Goal: Information Seeking & Learning: Check status

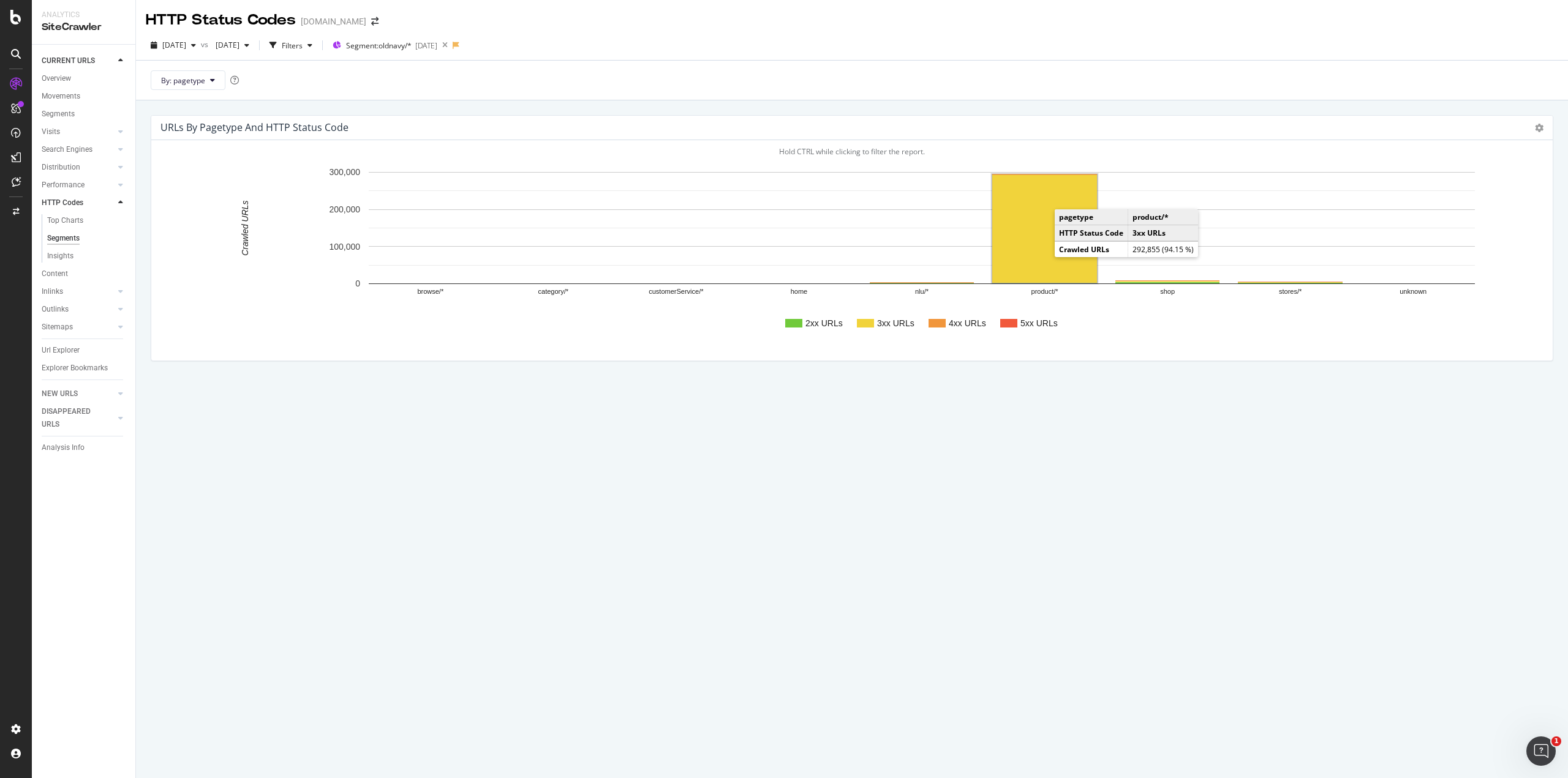
click at [1018, 226] on rect "A chart." at bounding box center [1045, 228] width 105 height 108
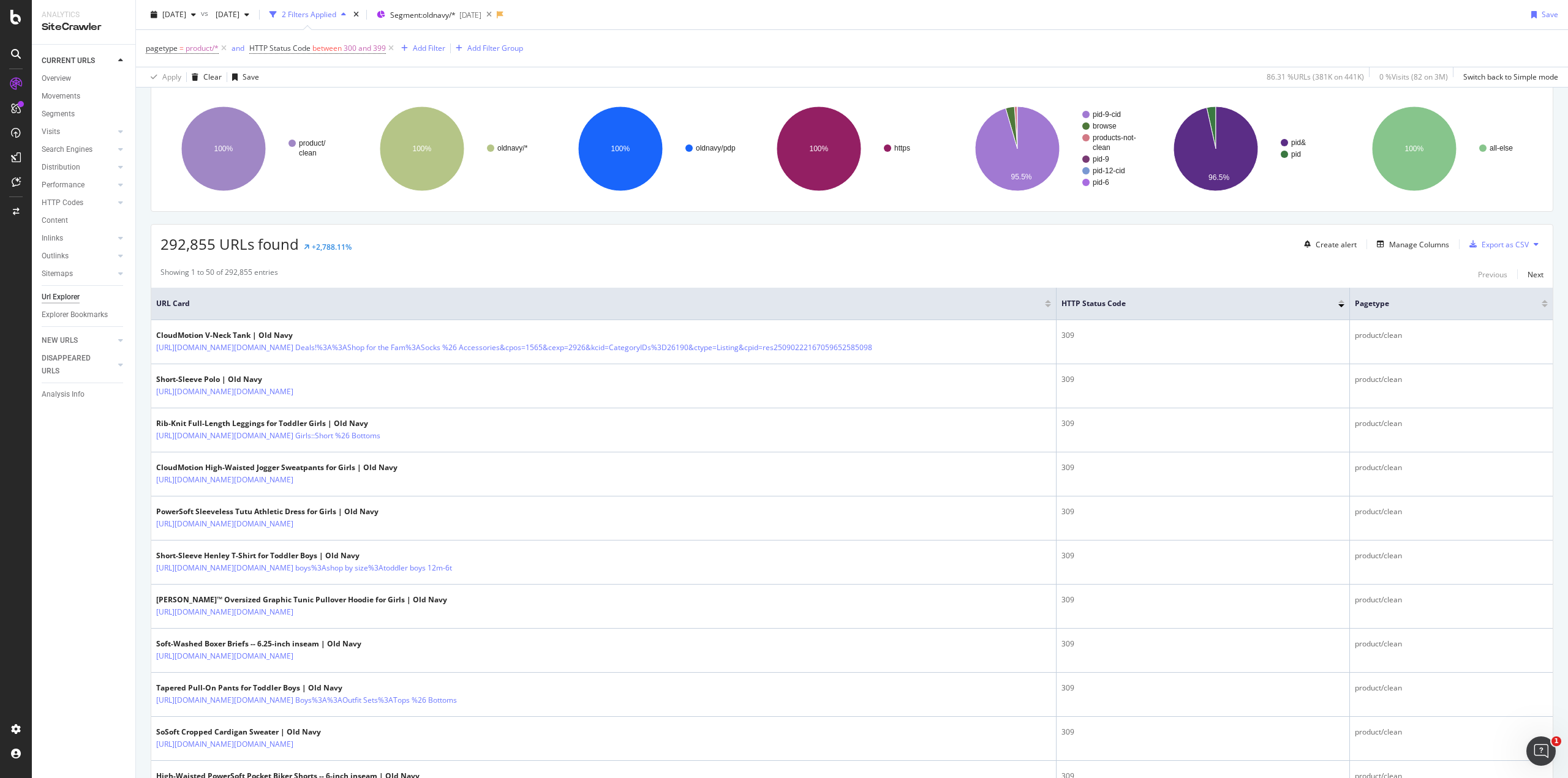
scroll to position [76, 0]
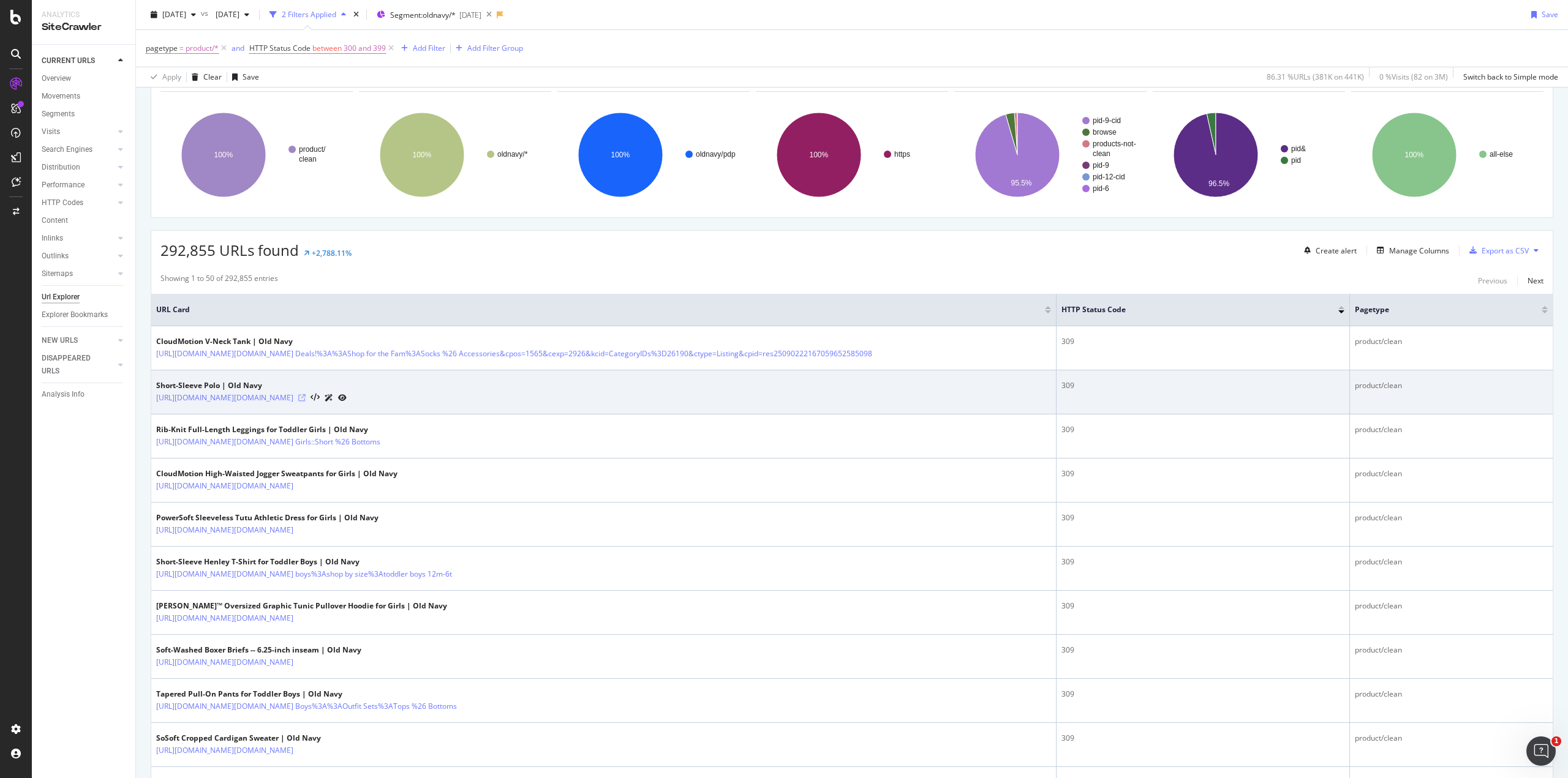
click at [305, 402] on icon at bounding box center [302, 398] width 7 height 7
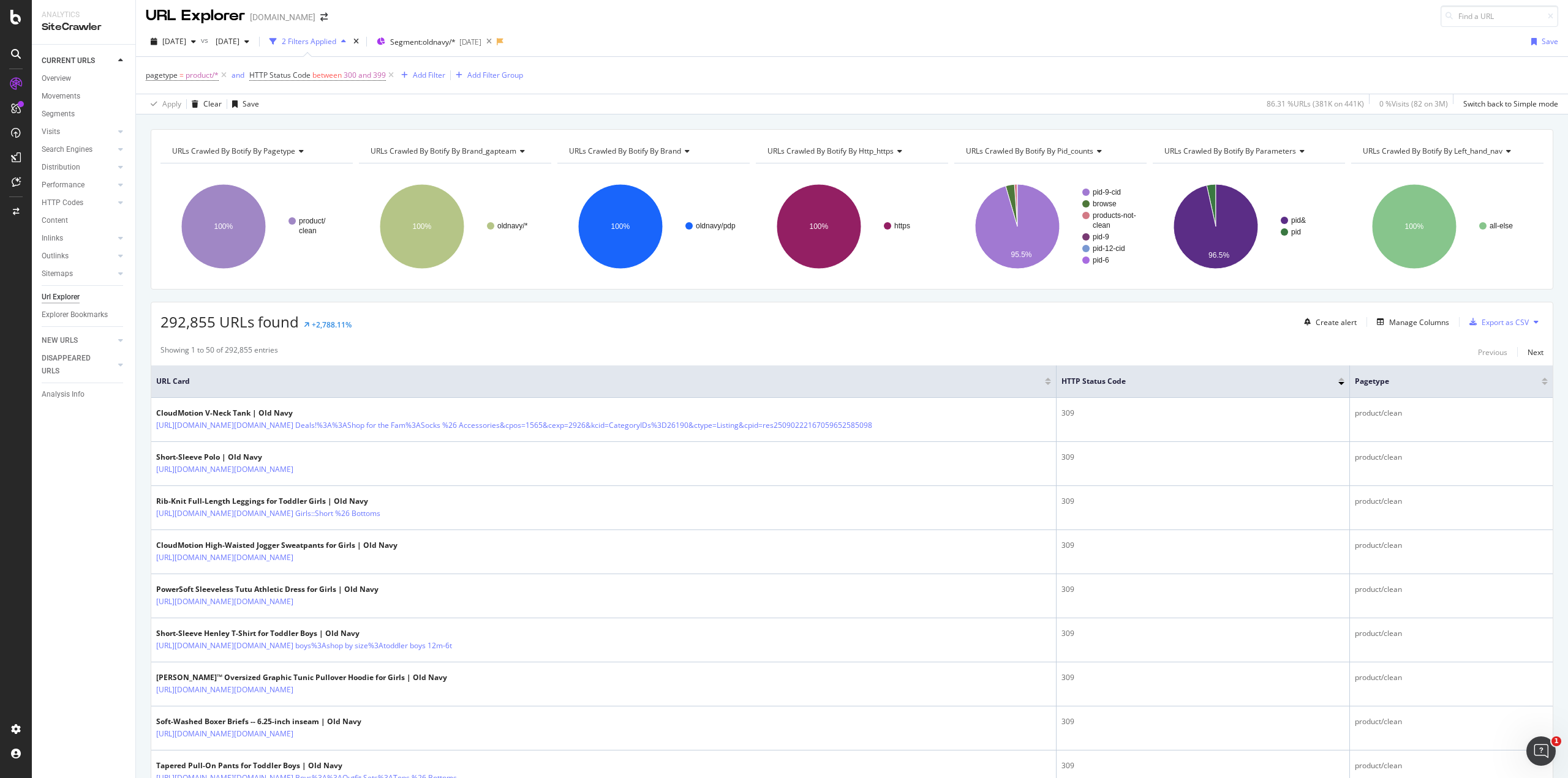
scroll to position [0, 0]
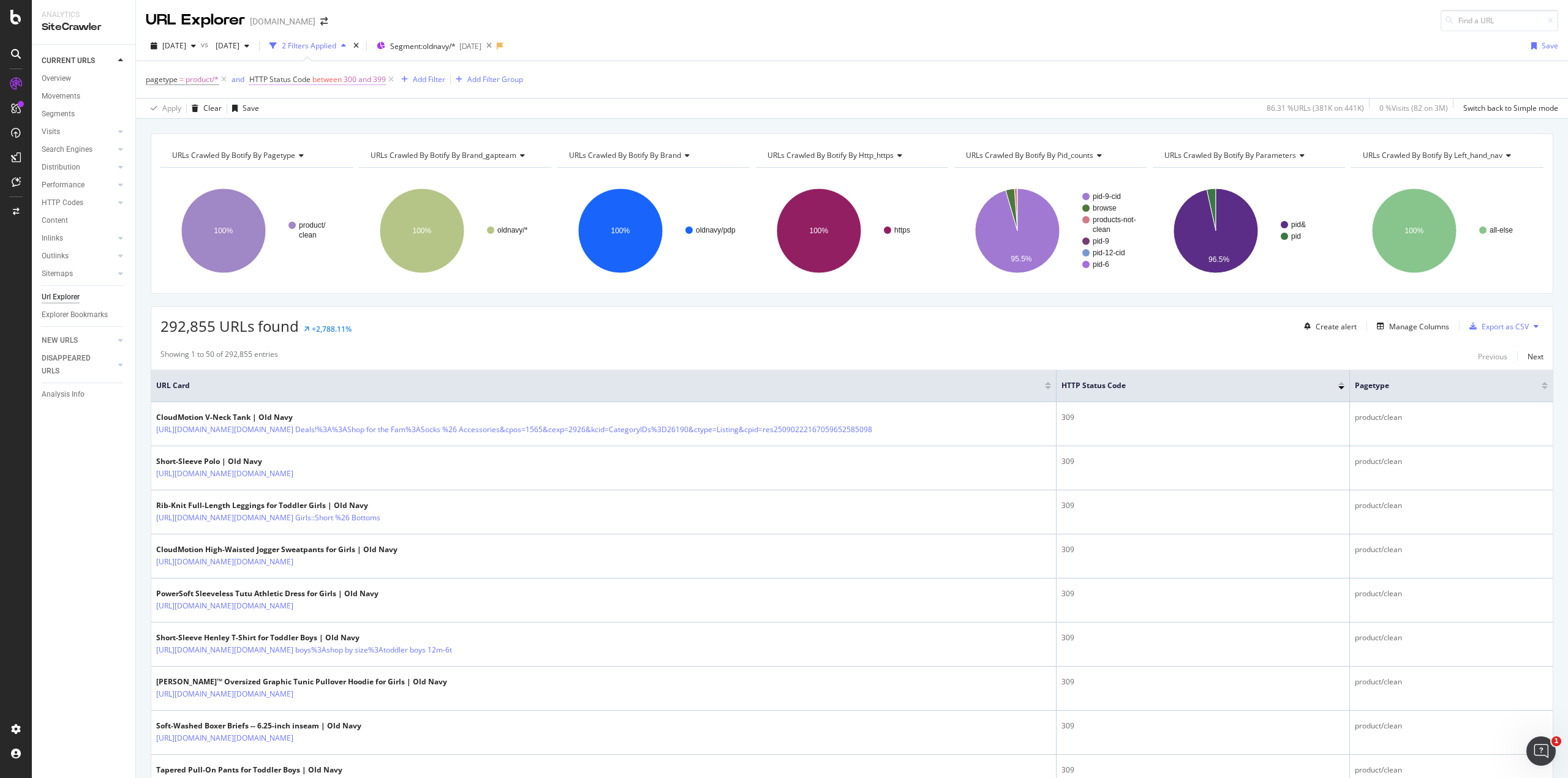
click at [370, 81] on span "300 and 399" at bounding box center [365, 79] width 42 height 17
click at [295, 126] on icon at bounding box center [296, 127] width 9 height 7
click at [286, 150] on span "Equal to" at bounding box center [281, 152] width 27 height 10
click at [295, 152] on input "number" at bounding box center [328, 149] width 135 height 20
type input "309"
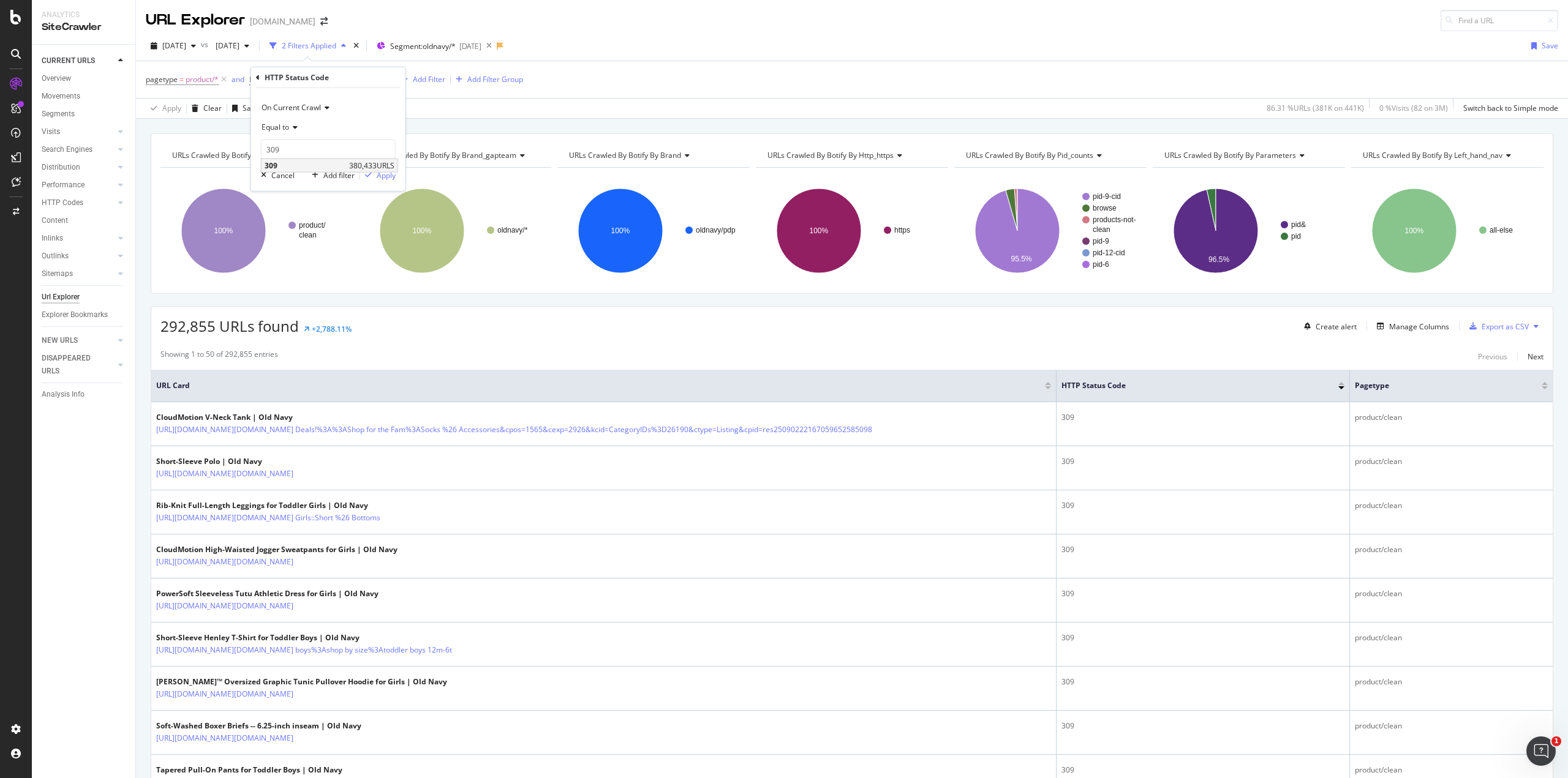
click at [271, 161] on span "309" at bounding box center [305, 165] width 82 height 10
click at [387, 174] on div "Apply" at bounding box center [386, 174] width 19 height 10
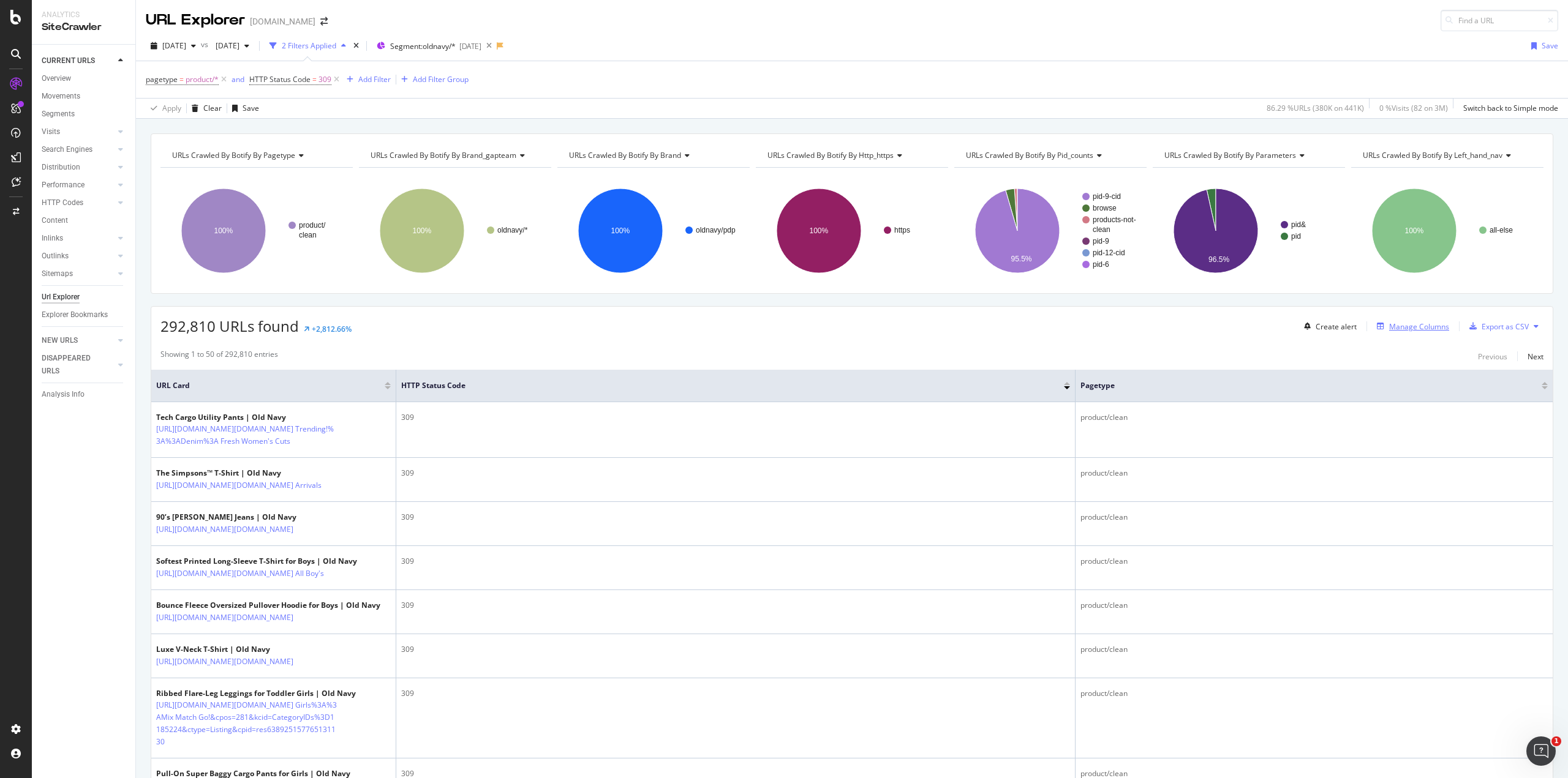
click at [1396, 325] on div "Manage Columns" at bounding box center [1419, 326] width 60 height 10
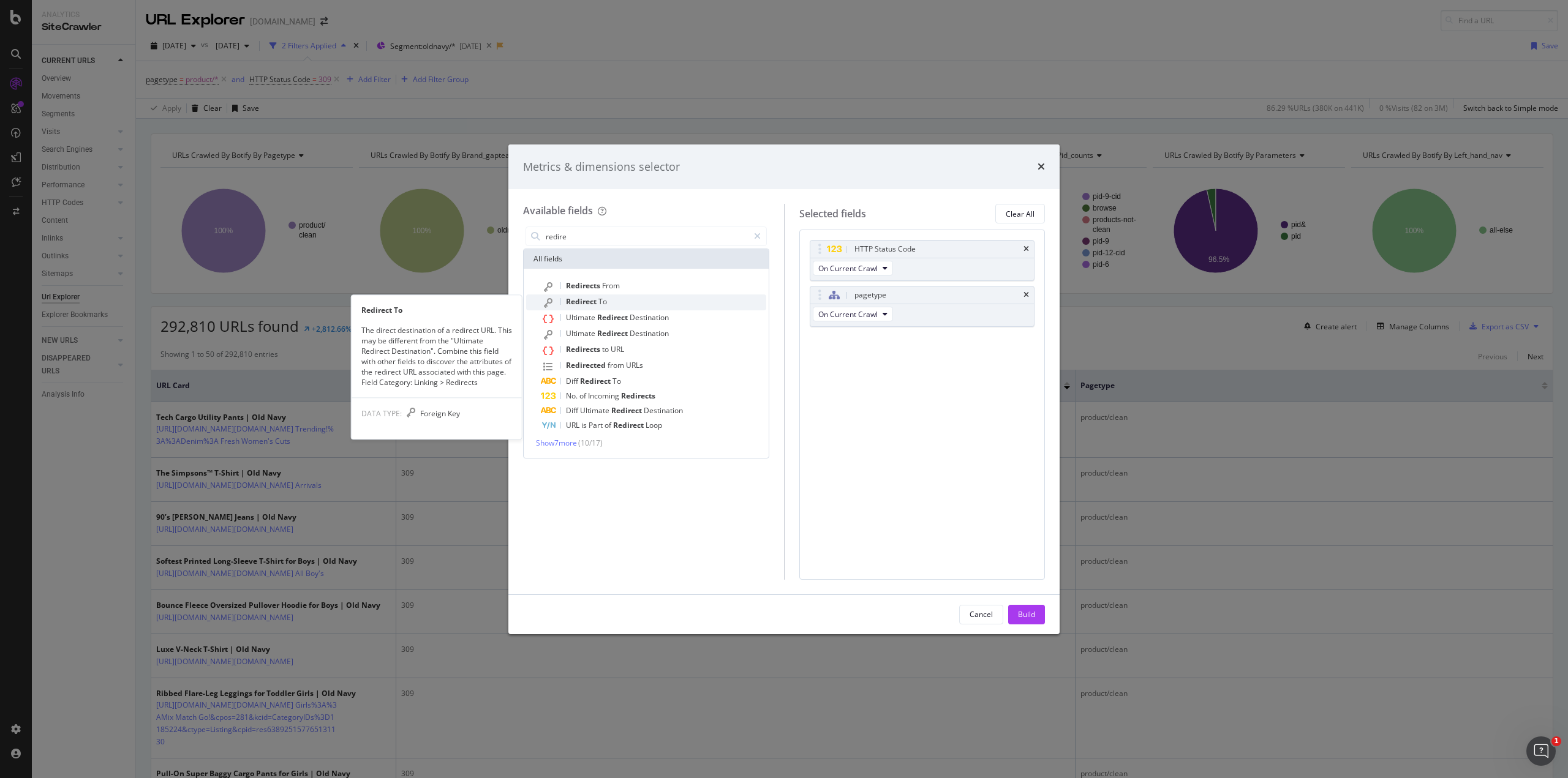
type input "redire"
click at [596, 295] on div "Redirect To" at bounding box center [654, 302] width 226 height 16
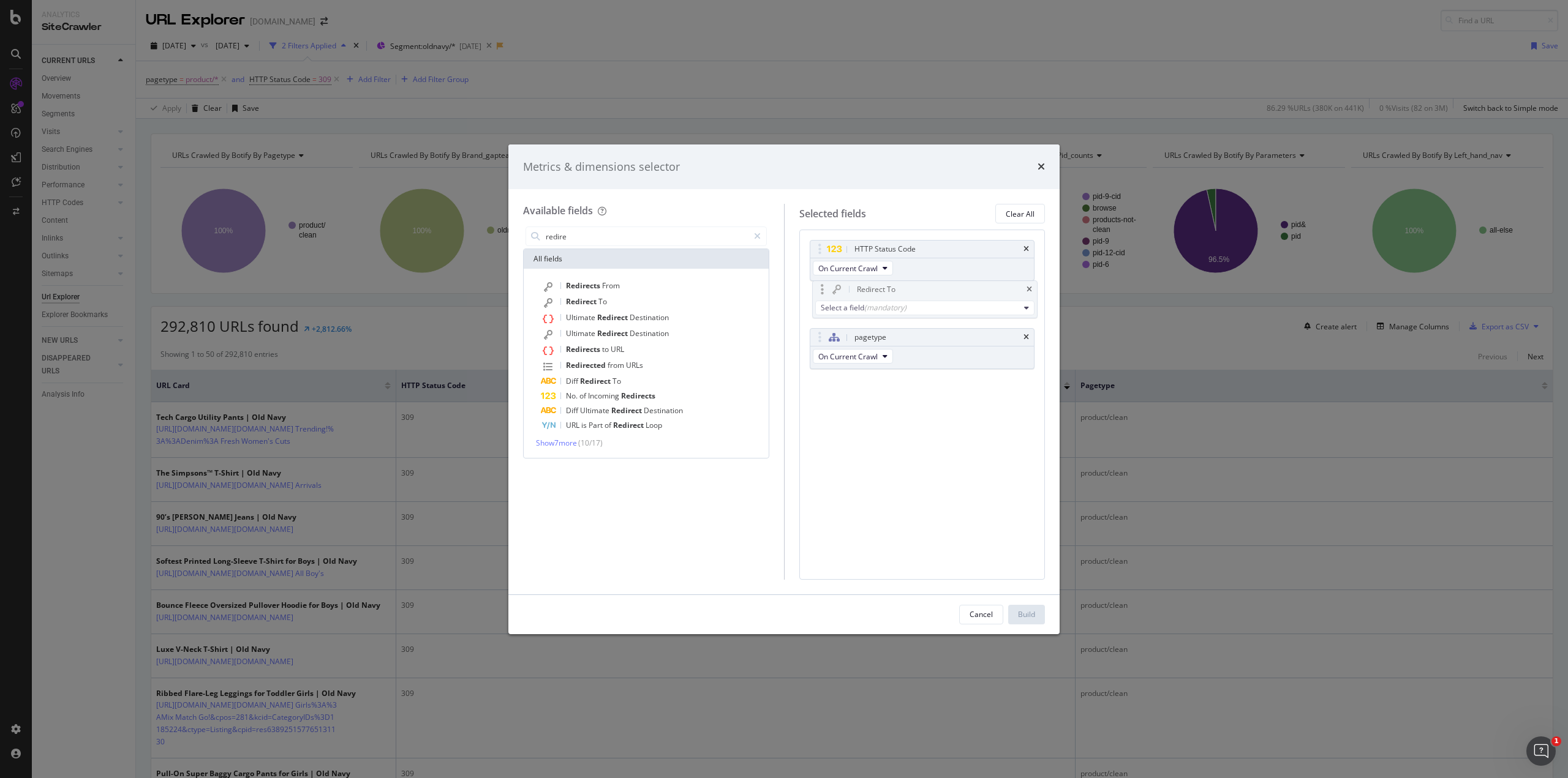
drag, startPoint x: 902, startPoint y: 342, endPoint x: 904, endPoint y: 292, distance: 50.0
click at [904, 292] on body "Analytics SiteCrawler CURRENT URLS Overview Movements Segments Visits Analysis …" at bounding box center [784, 389] width 1568 height 778
click at [885, 385] on div "HTTP Status Code On Current Crawl Redirect To Select a field (mandatory) pagety…" at bounding box center [922, 317] width 226 height 156
click at [870, 311] on div "(mandatory)" at bounding box center [882, 313] width 42 height 10
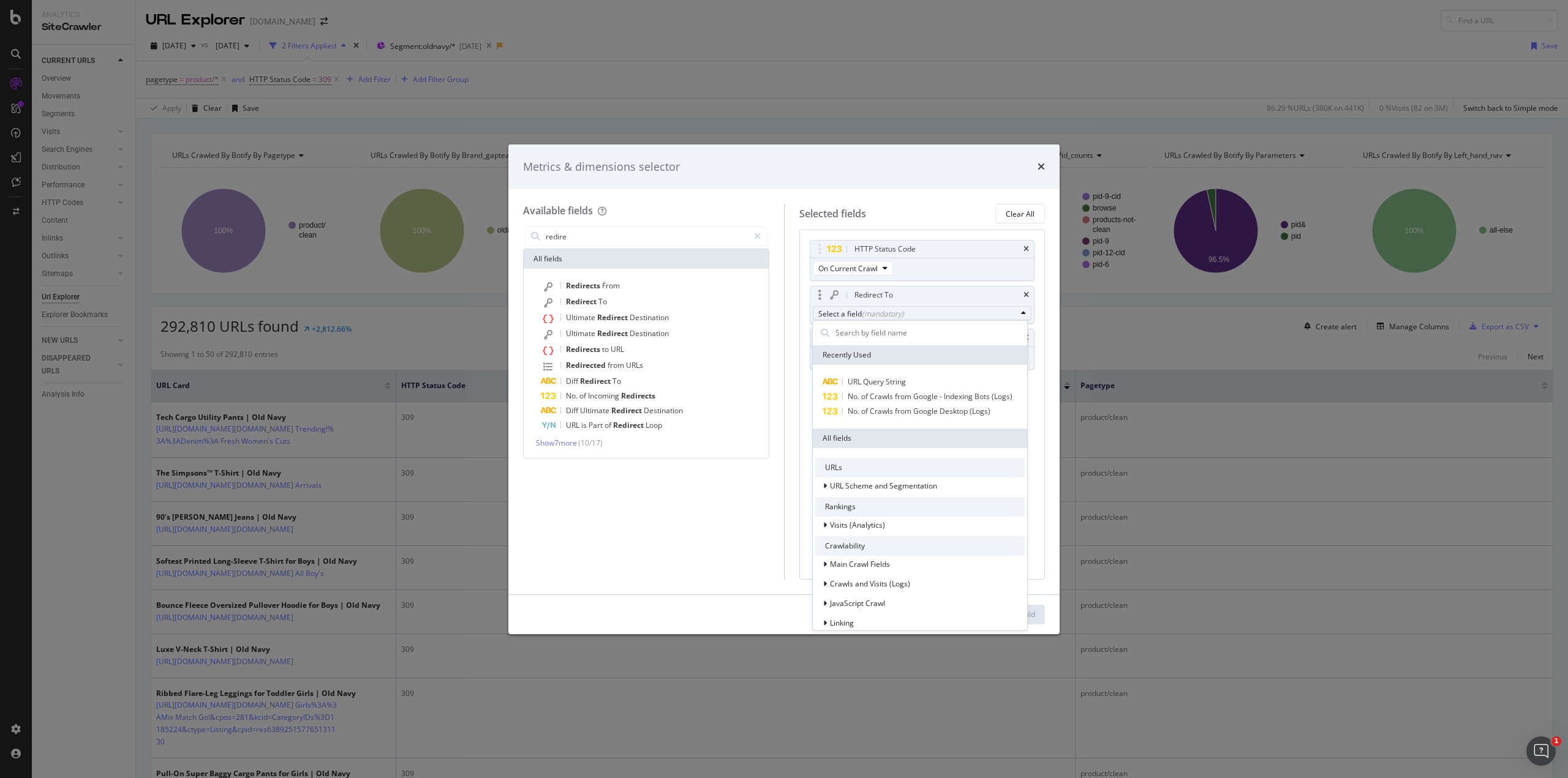
click at [870, 311] on div "(mandatory)" at bounding box center [882, 313] width 42 height 10
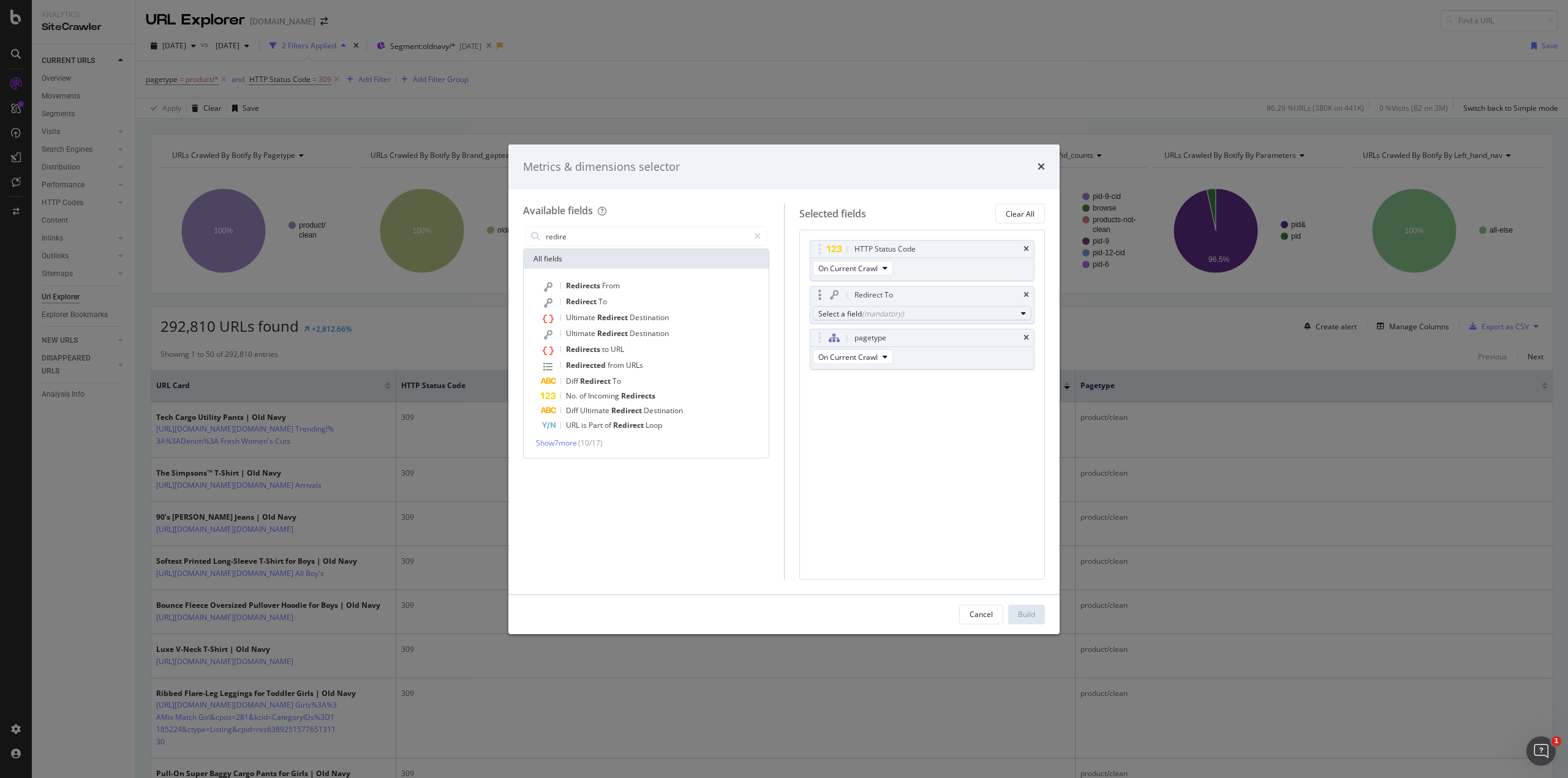
click at [891, 312] on div "(mandatory)" at bounding box center [882, 313] width 42 height 10
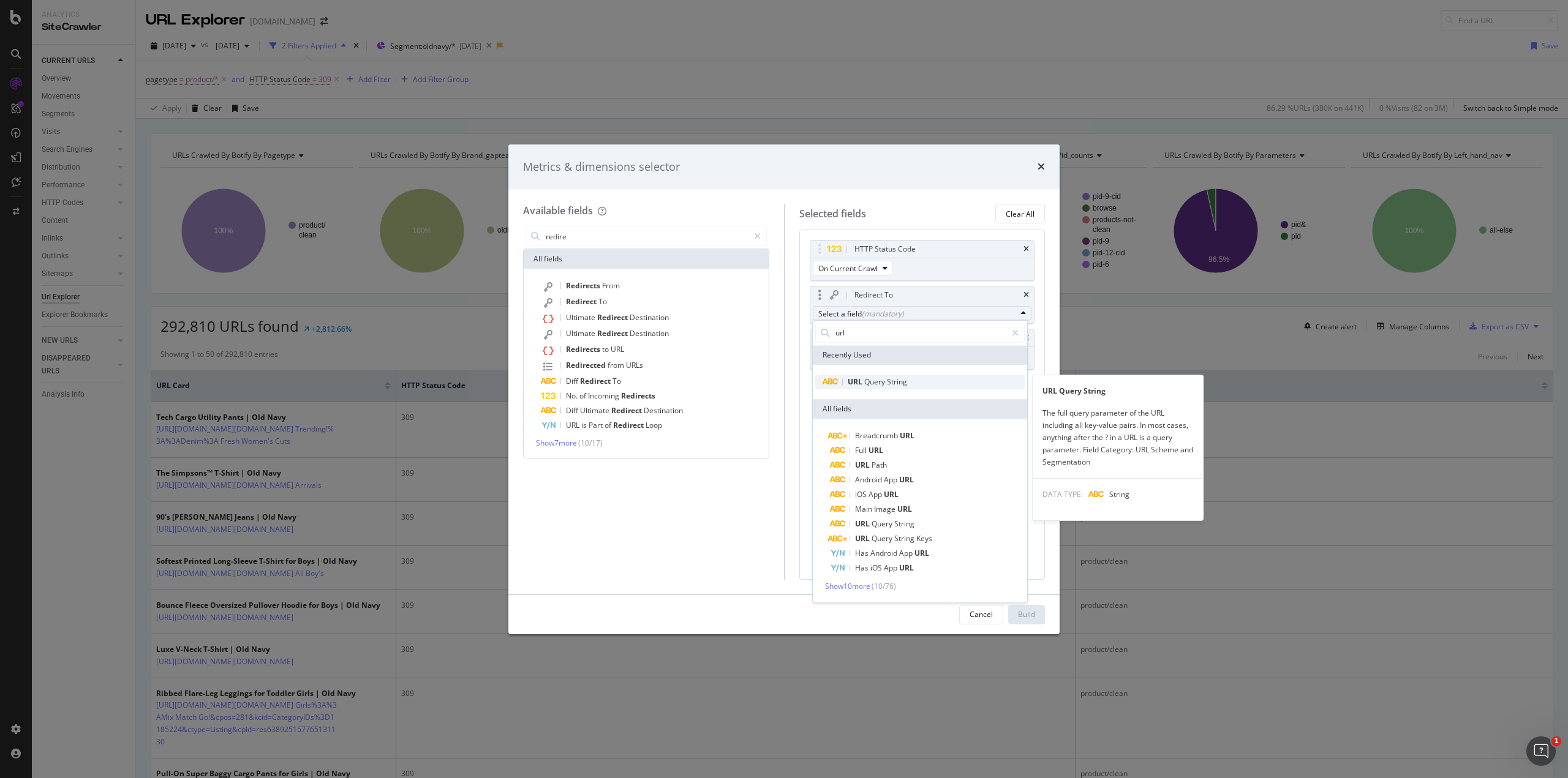
type input "url"
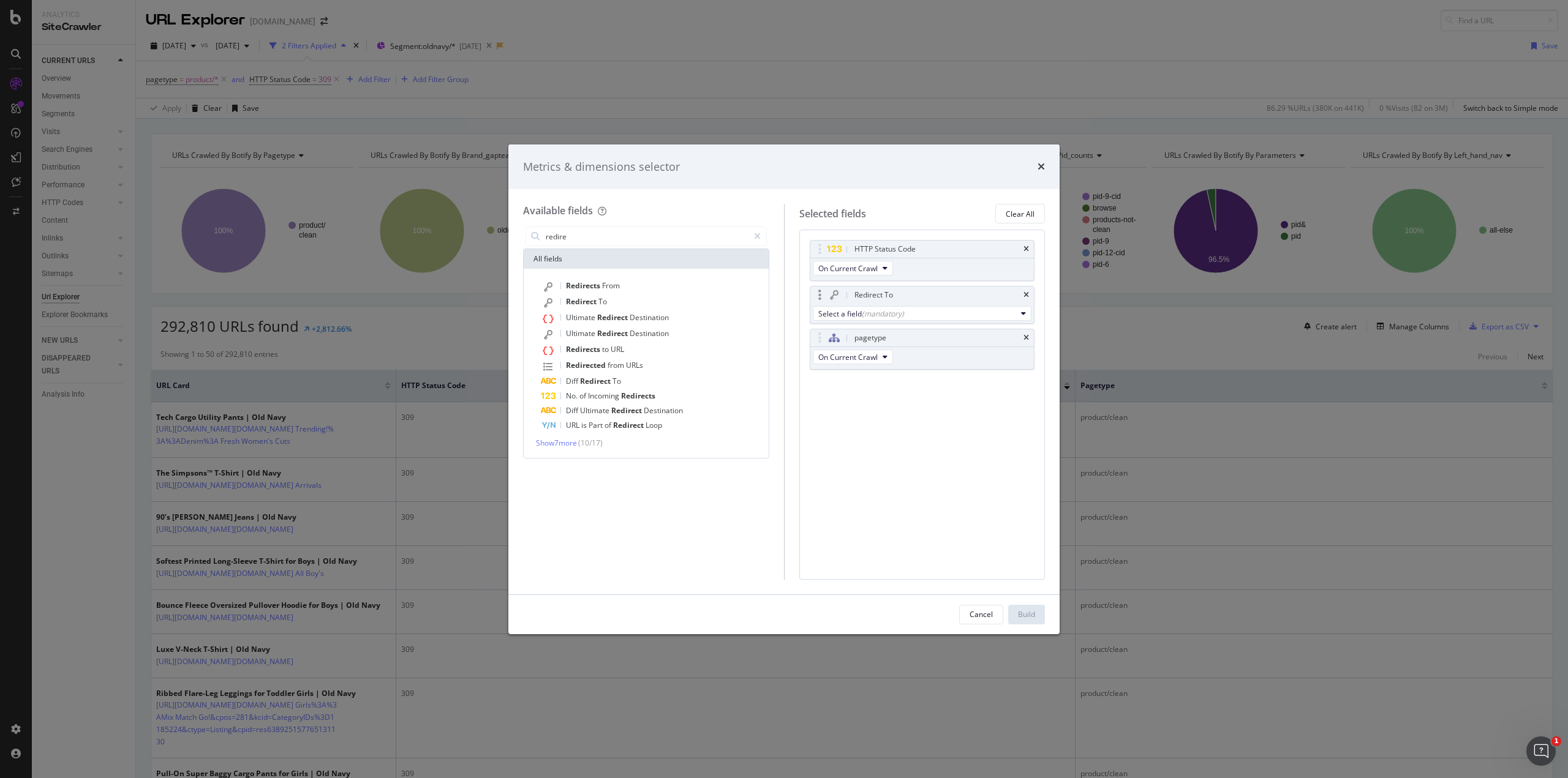
click at [880, 297] on div "Redirect To" at bounding box center [874, 295] width 39 height 12
click at [1028, 288] on div "Redirect To" at bounding box center [922, 295] width 224 height 17
click at [1026, 293] on icon "times" at bounding box center [1026, 295] width 5 height 7
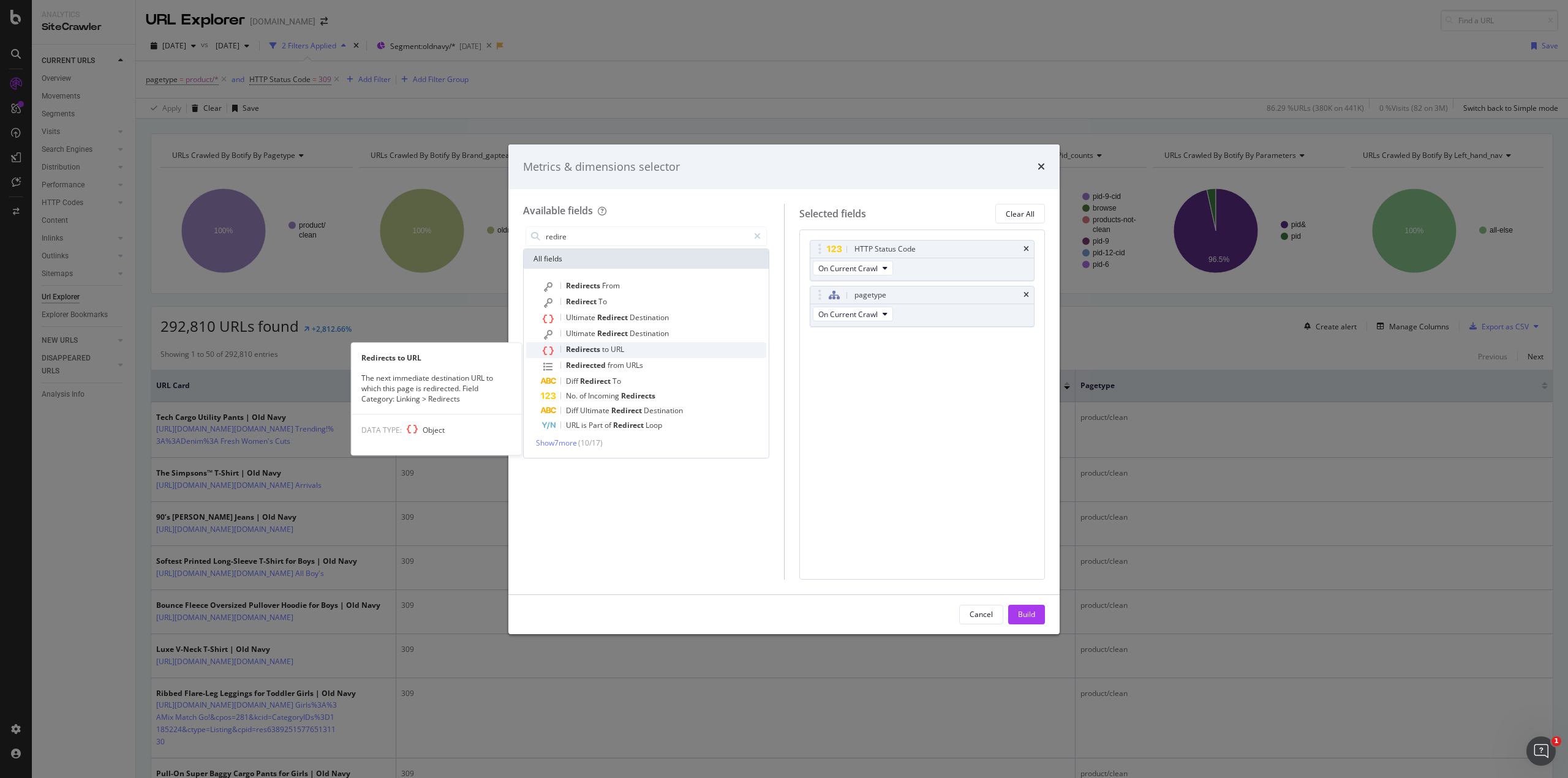
click at [604, 350] on span "to" at bounding box center [606, 349] width 9 height 10
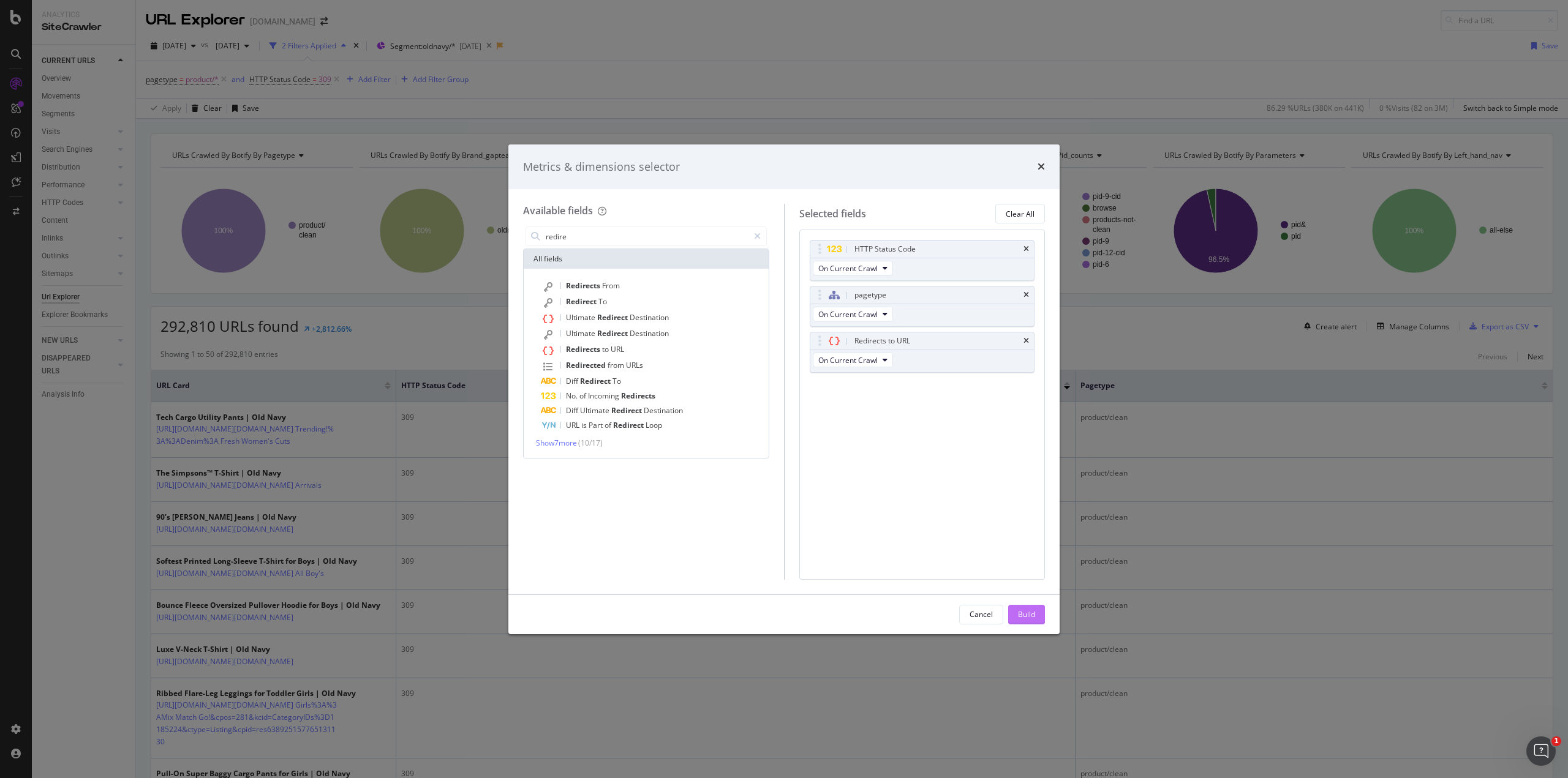
click at [1011, 617] on button "Build" at bounding box center [1026, 614] width 37 height 20
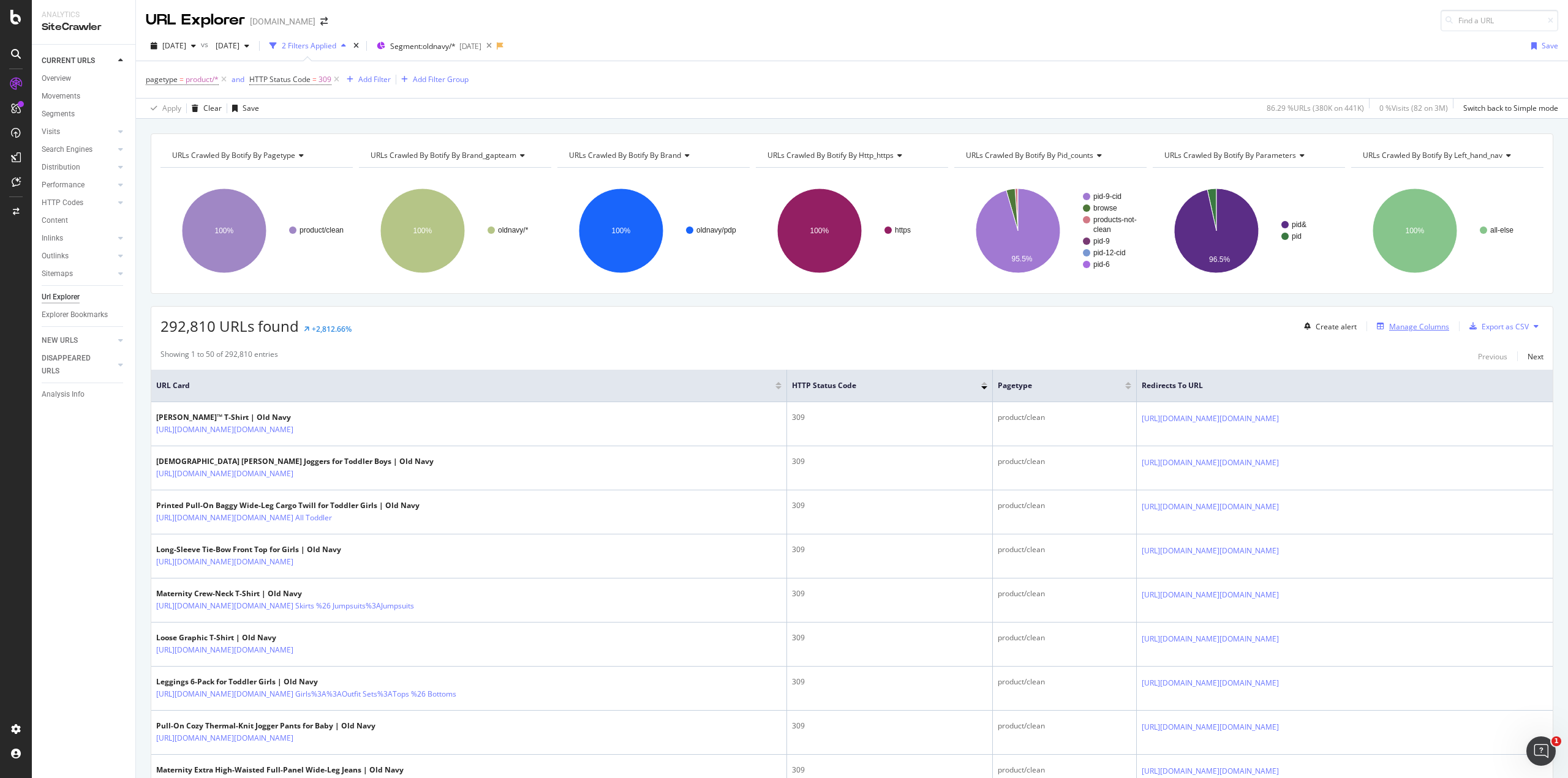
click at [1406, 322] on div "Manage Columns" at bounding box center [1419, 326] width 60 height 10
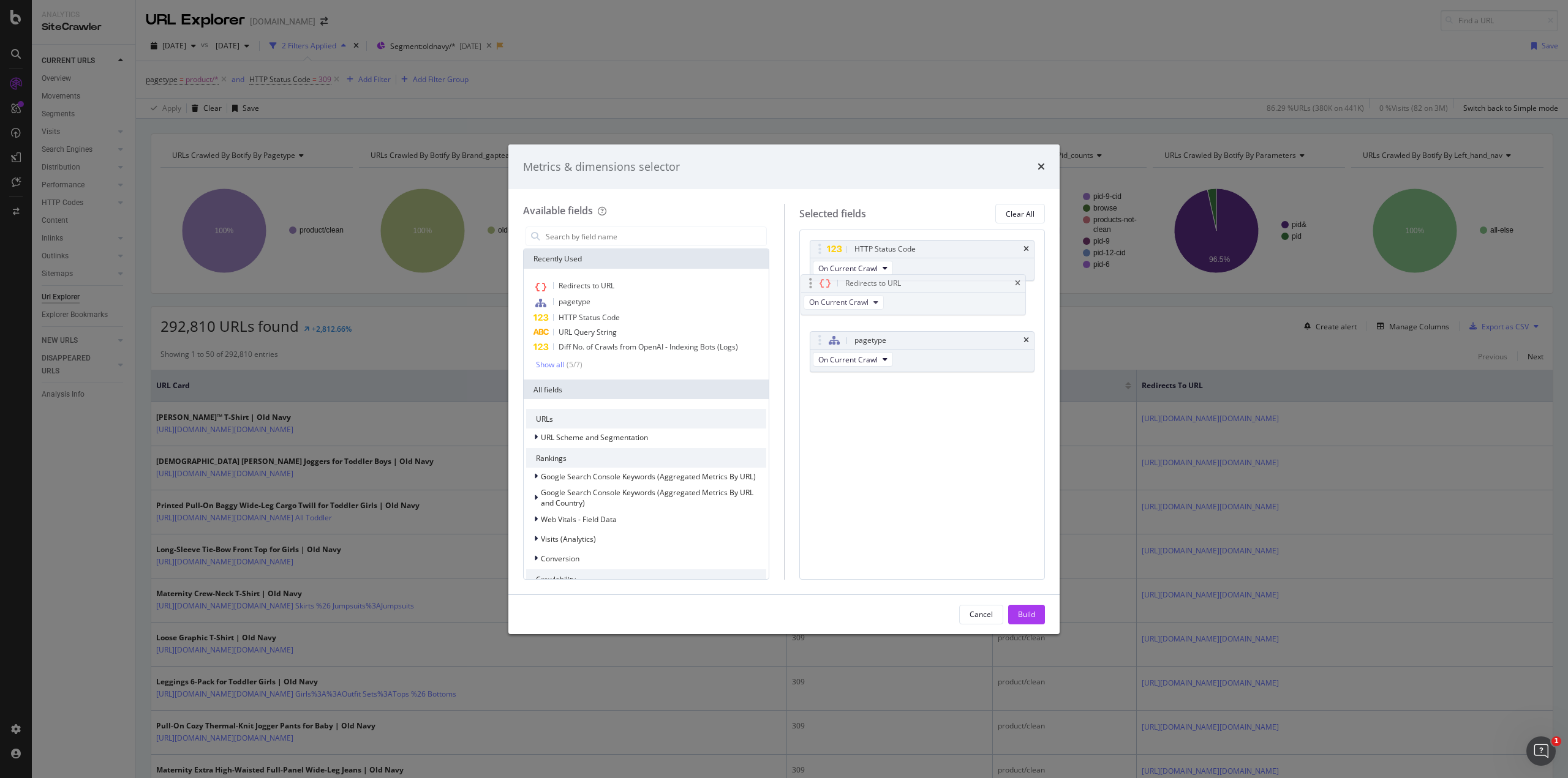
drag, startPoint x: 941, startPoint y: 342, endPoint x: 933, endPoint y: 285, distance: 57.6
click at [933, 285] on body "Analytics SiteCrawler CURRENT URLS Overview Movements Segments Visits Analysis …" at bounding box center [784, 389] width 1568 height 778
click at [1024, 613] on div "Build" at bounding box center [1026, 614] width 17 height 10
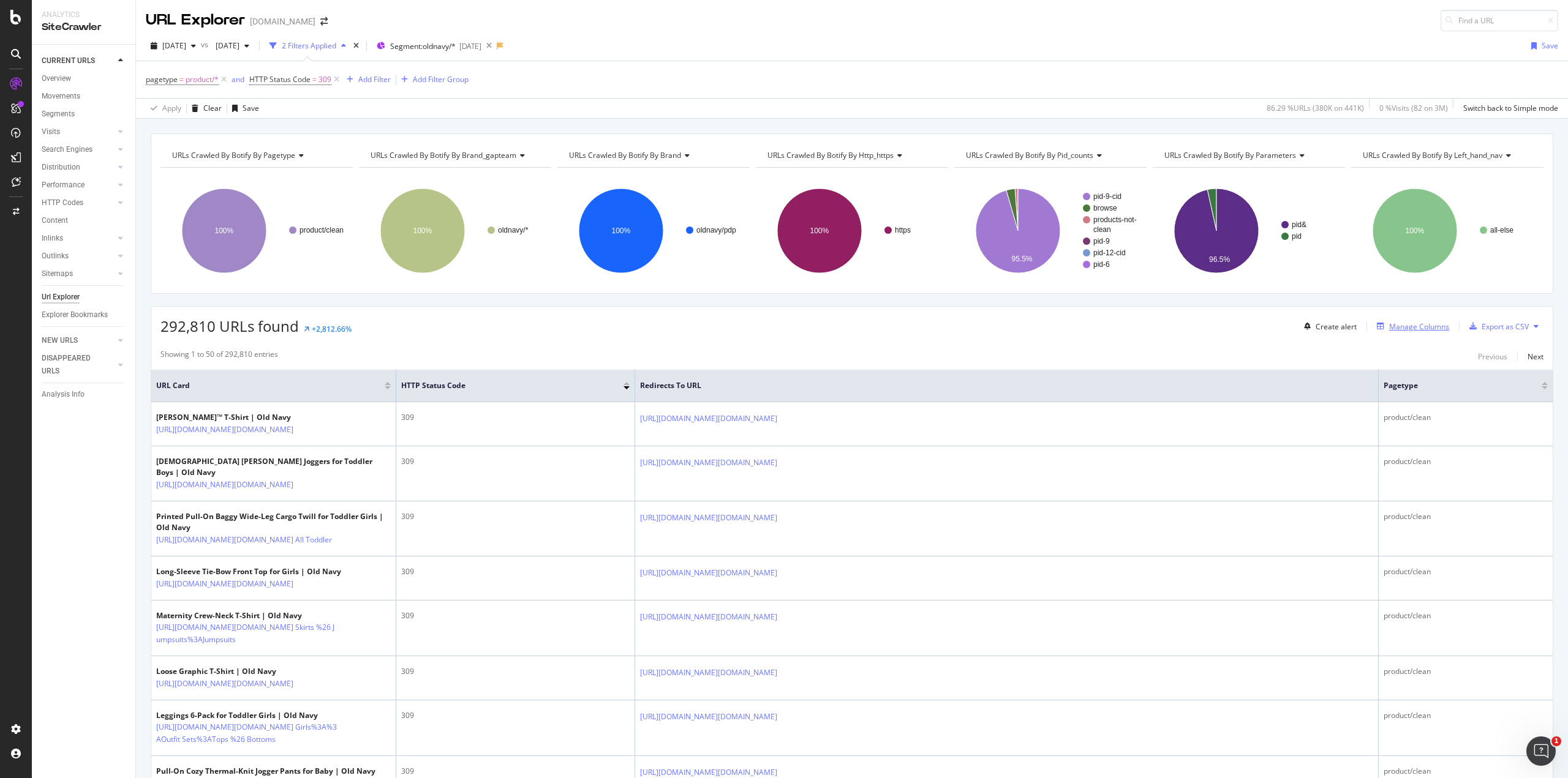
click at [1404, 326] on div "Manage Columns" at bounding box center [1419, 326] width 60 height 10
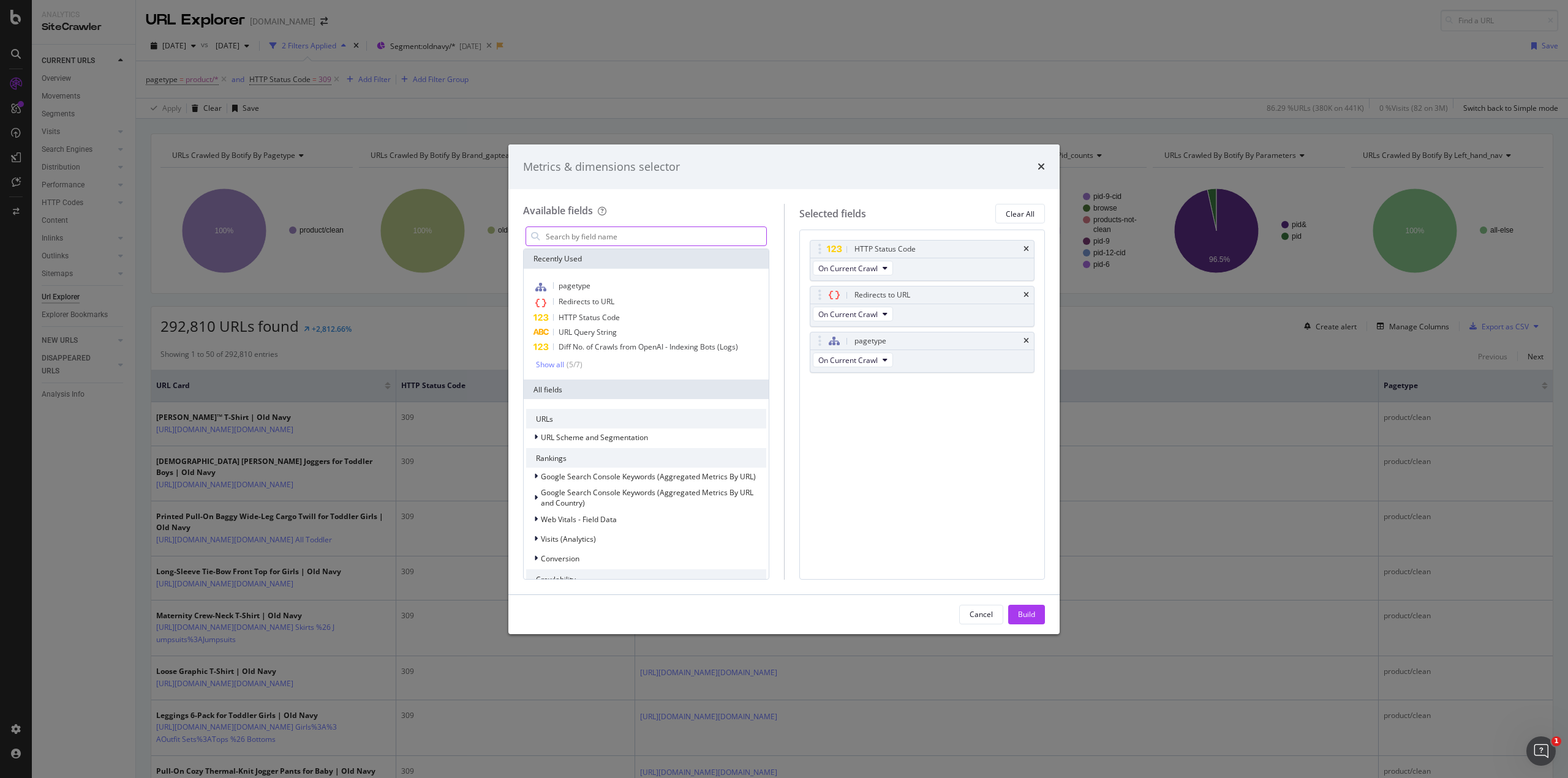
click at [594, 235] on input "modal" at bounding box center [655, 236] width 221 height 18
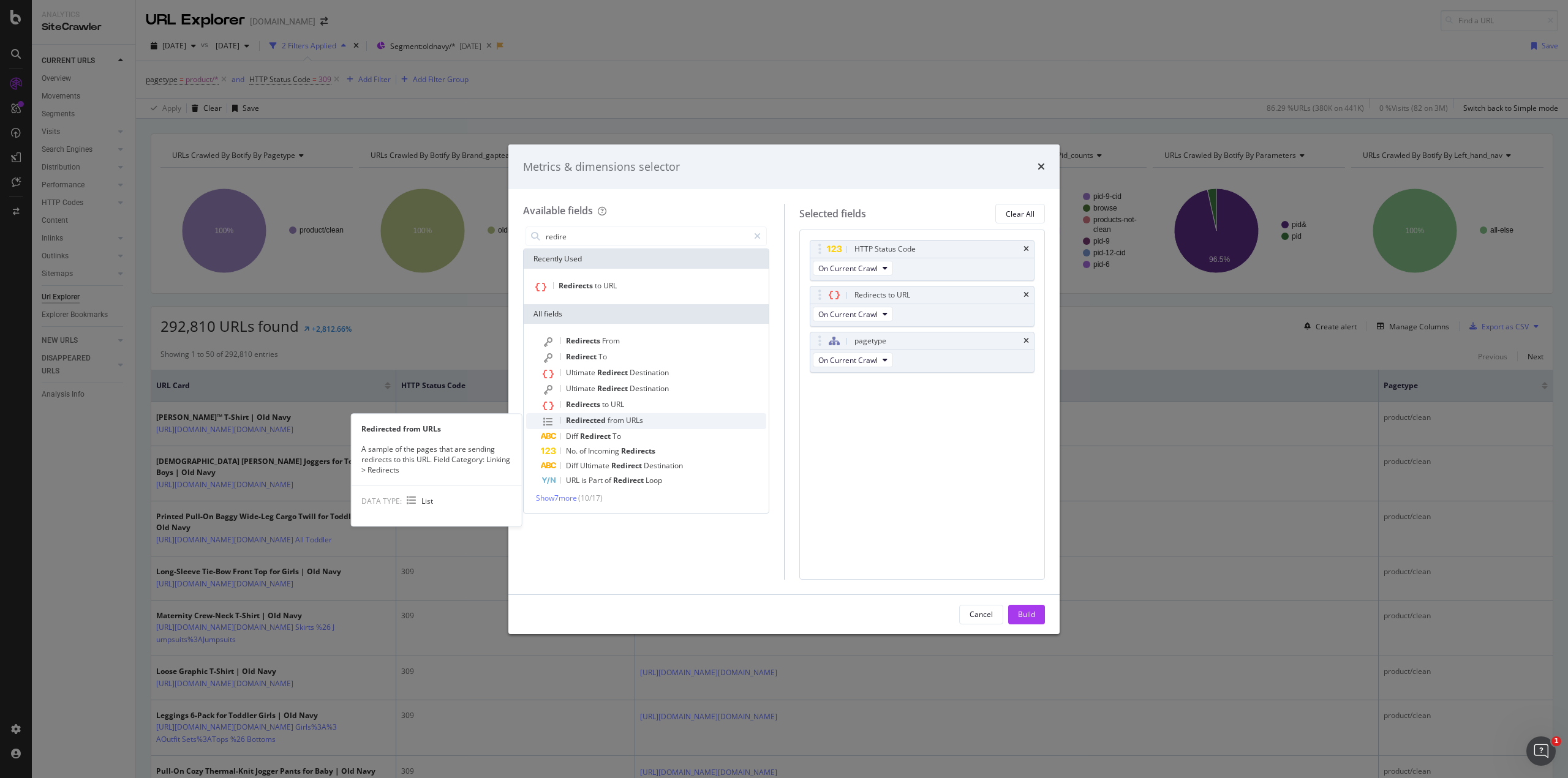
type input "redire"
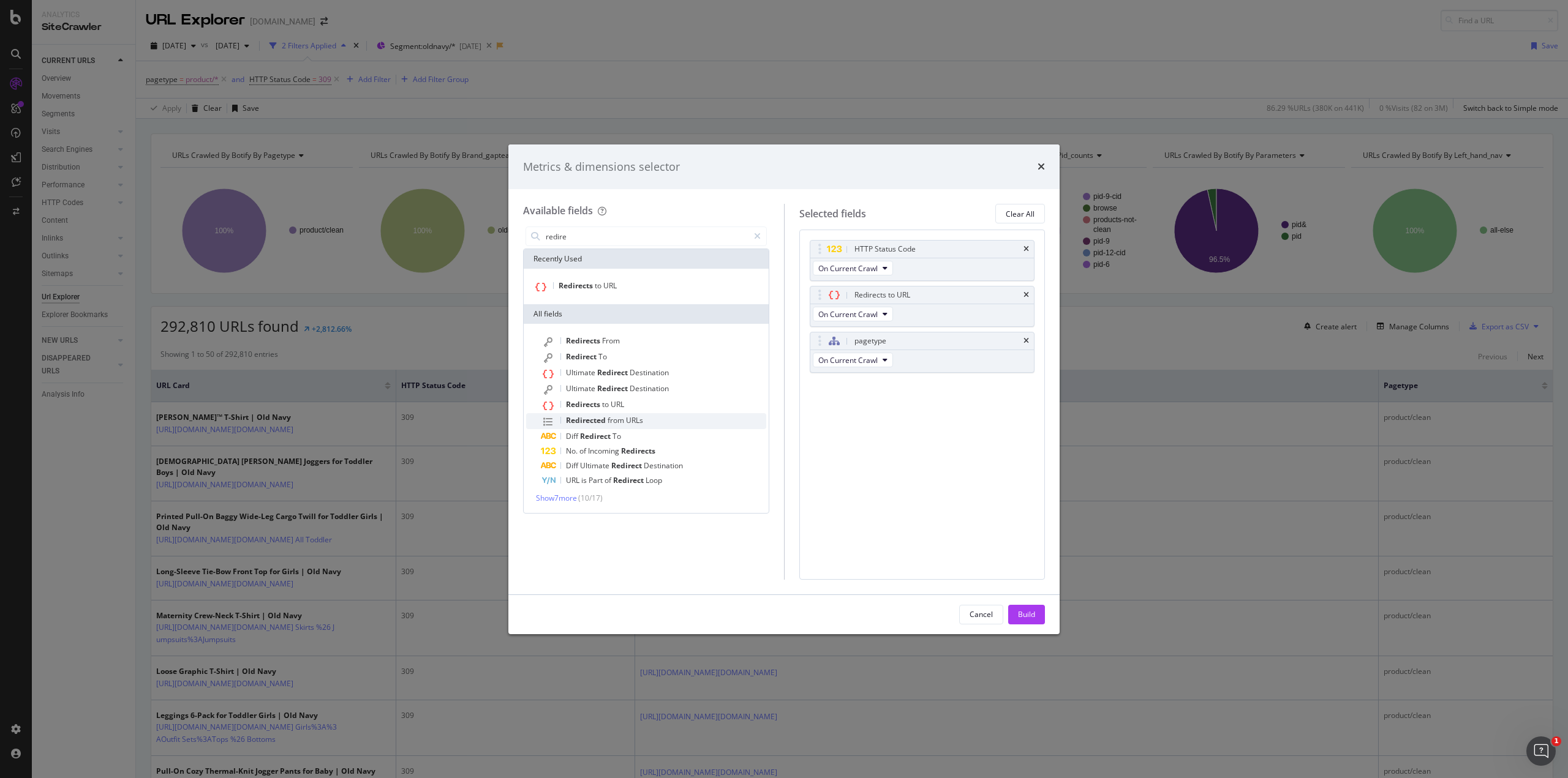
click at [610, 419] on span "from" at bounding box center [616, 420] width 18 height 10
click at [596, 448] on span "Incoming" at bounding box center [604, 450] width 33 height 10
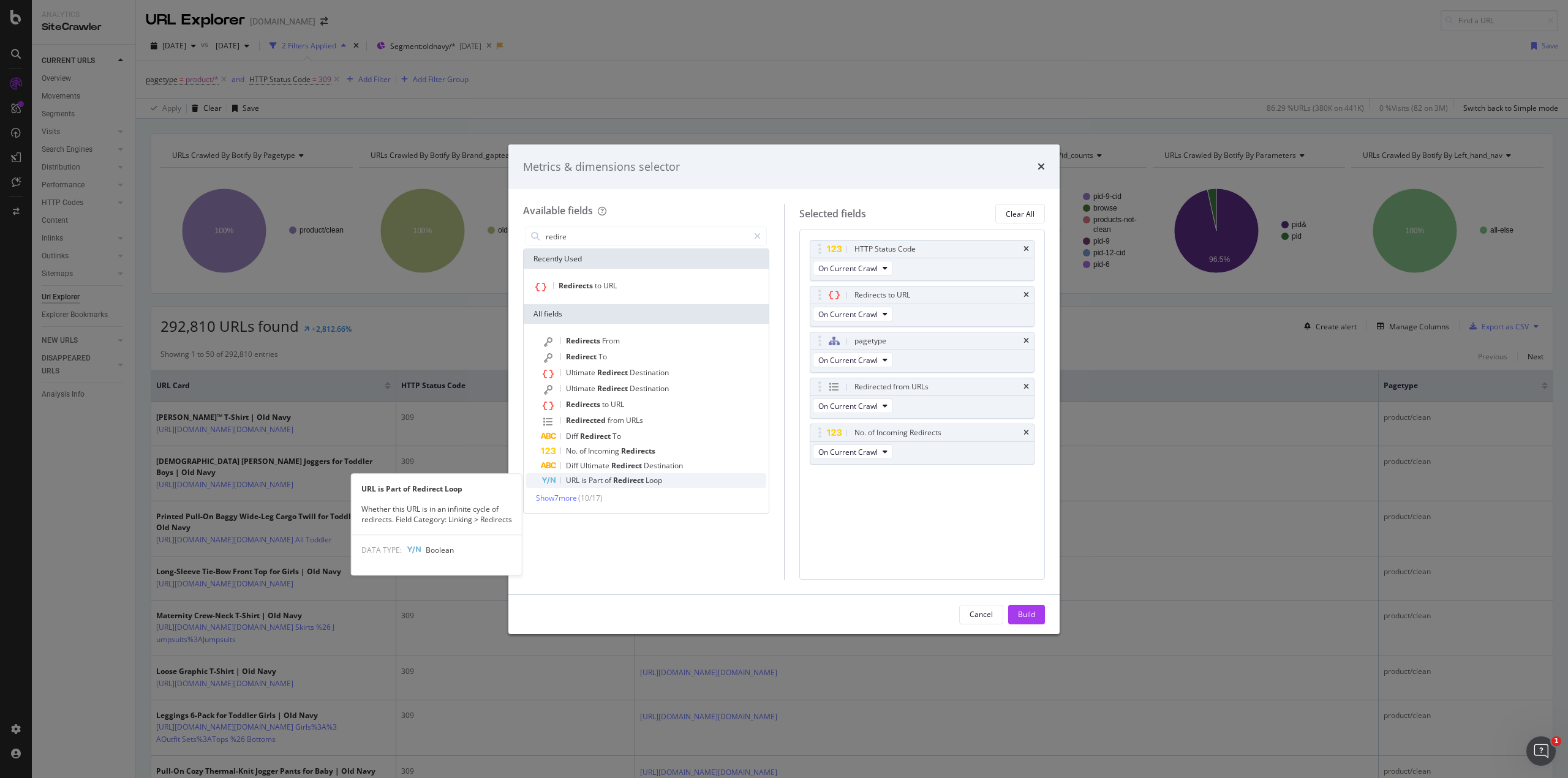
click at [589, 483] on span "Part" at bounding box center [596, 480] width 16 height 10
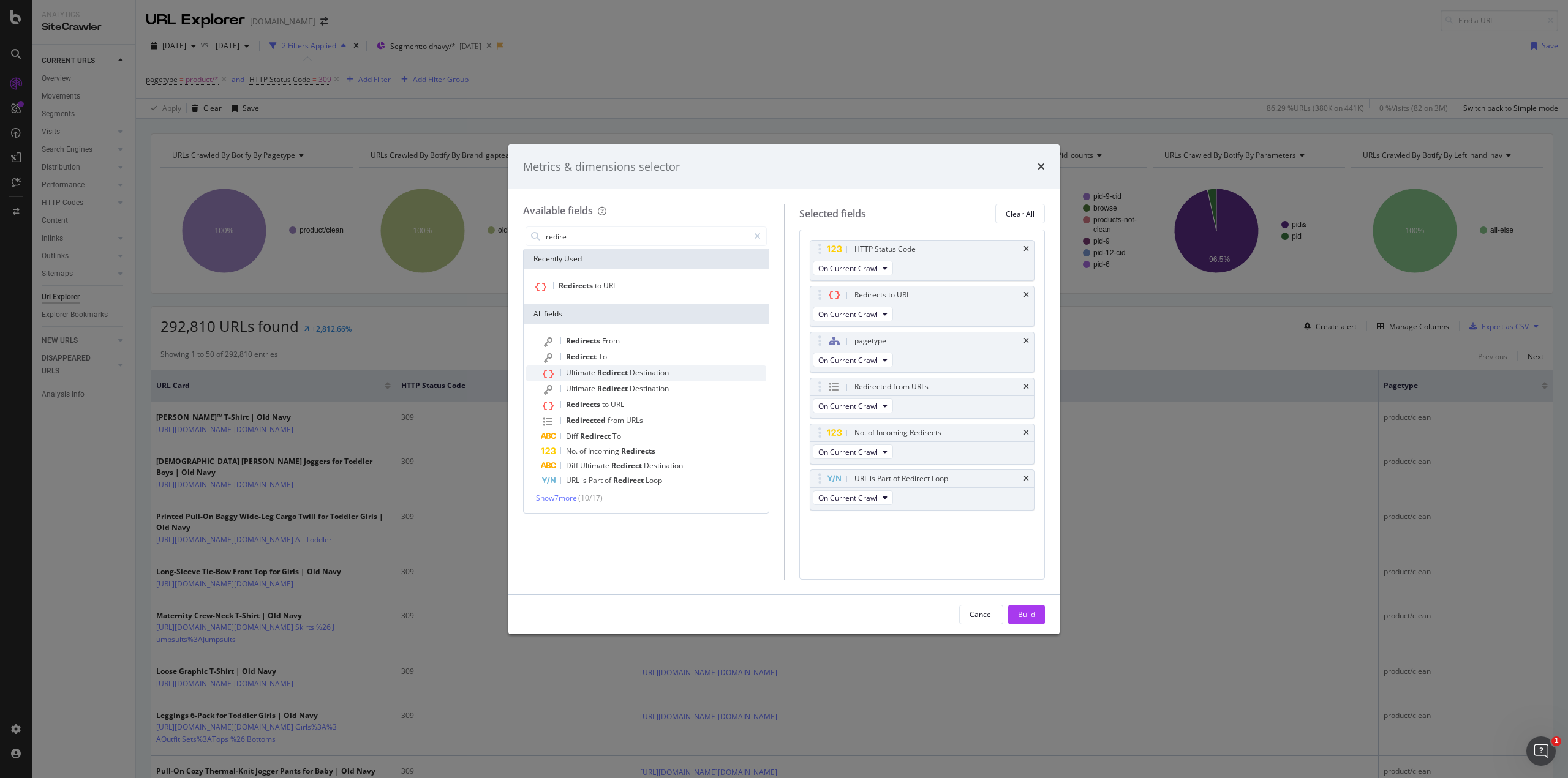
click at [592, 374] on span "Ultimate" at bounding box center [581, 372] width 31 height 10
drag, startPoint x: 910, startPoint y: 523, endPoint x: 903, endPoint y: 430, distance: 93.3
click at [903, 430] on body "Analytics SiteCrawler CURRENT URLS Overview Movements Segments Visits Analysis …" at bounding box center [784, 389] width 1568 height 778
drag, startPoint x: 911, startPoint y: 433, endPoint x: 912, endPoint y: 334, distance: 99.0
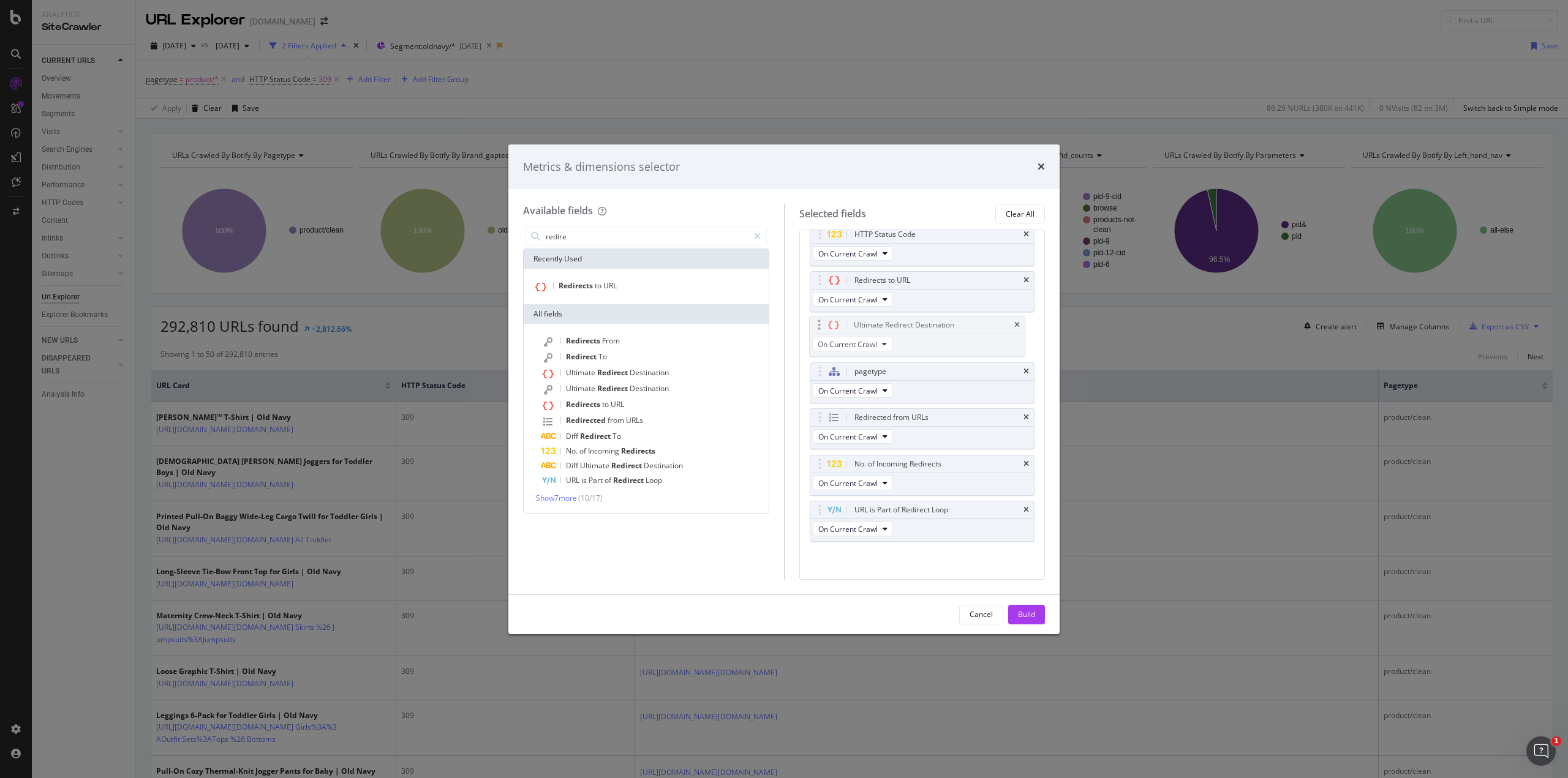
click at [912, 334] on body "Analytics SiteCrawler CURRENT URLS Overview Movements Segments Visits Analysis …" at bounding box center [784, 389] width 1568 height 778
click at [1014, 610] on button "Build" at bounding box center [1026, 614] width 37 height 20
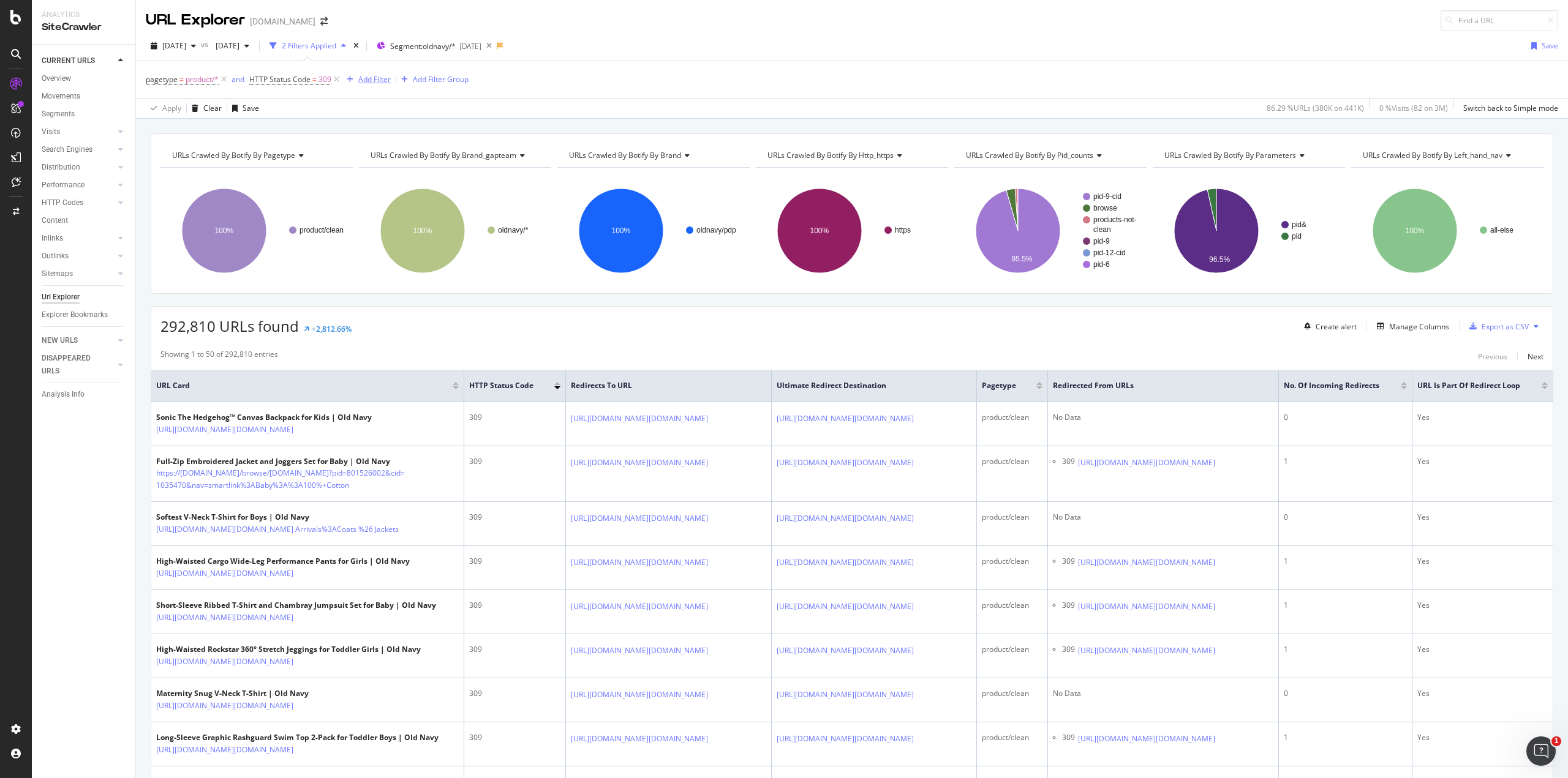
click at [371, 79] on div "Add Filter" at bounding box center [375, 79] width 33 height 10
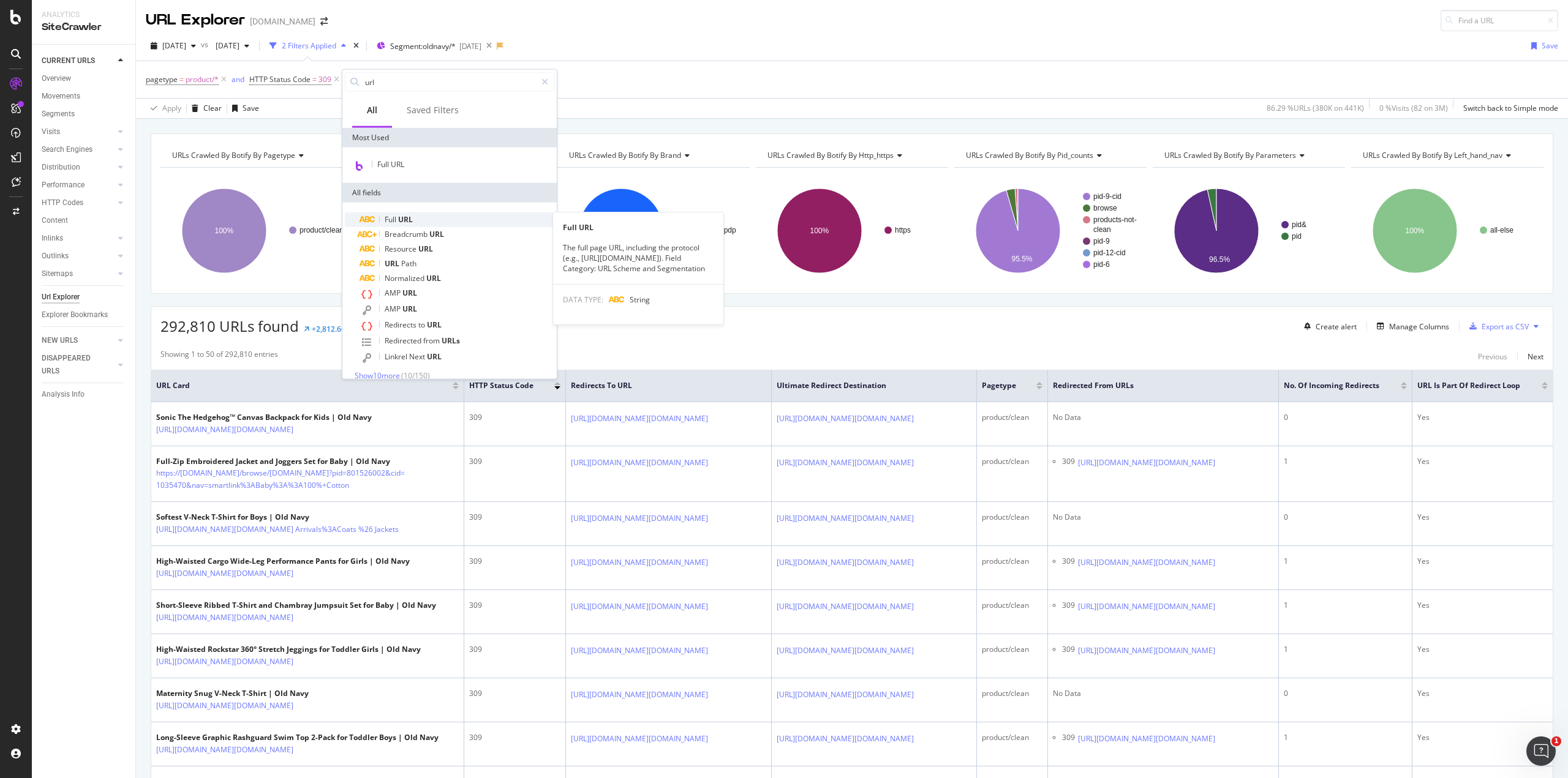
type input "url"
click at [396, 220] on span "Full" at bounding box center [391, 219] width 14 height 10
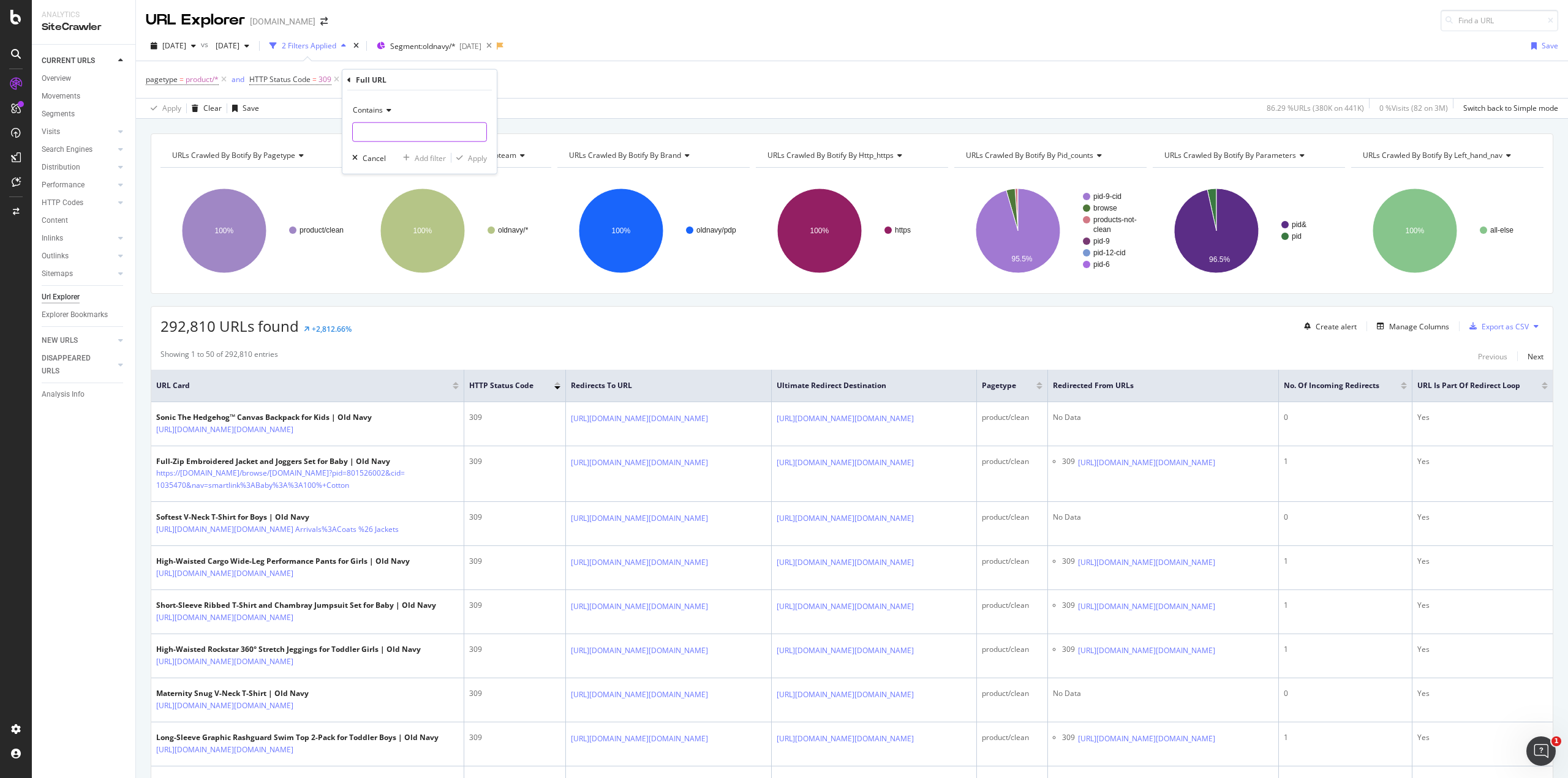
click at [384, 134] on input "text" at bounding box center [420, 132] width 134 height 20
type input "smartlink"
click at [481, 153] on div "Apply" at bounding box center [478, 157] width 19 height 10
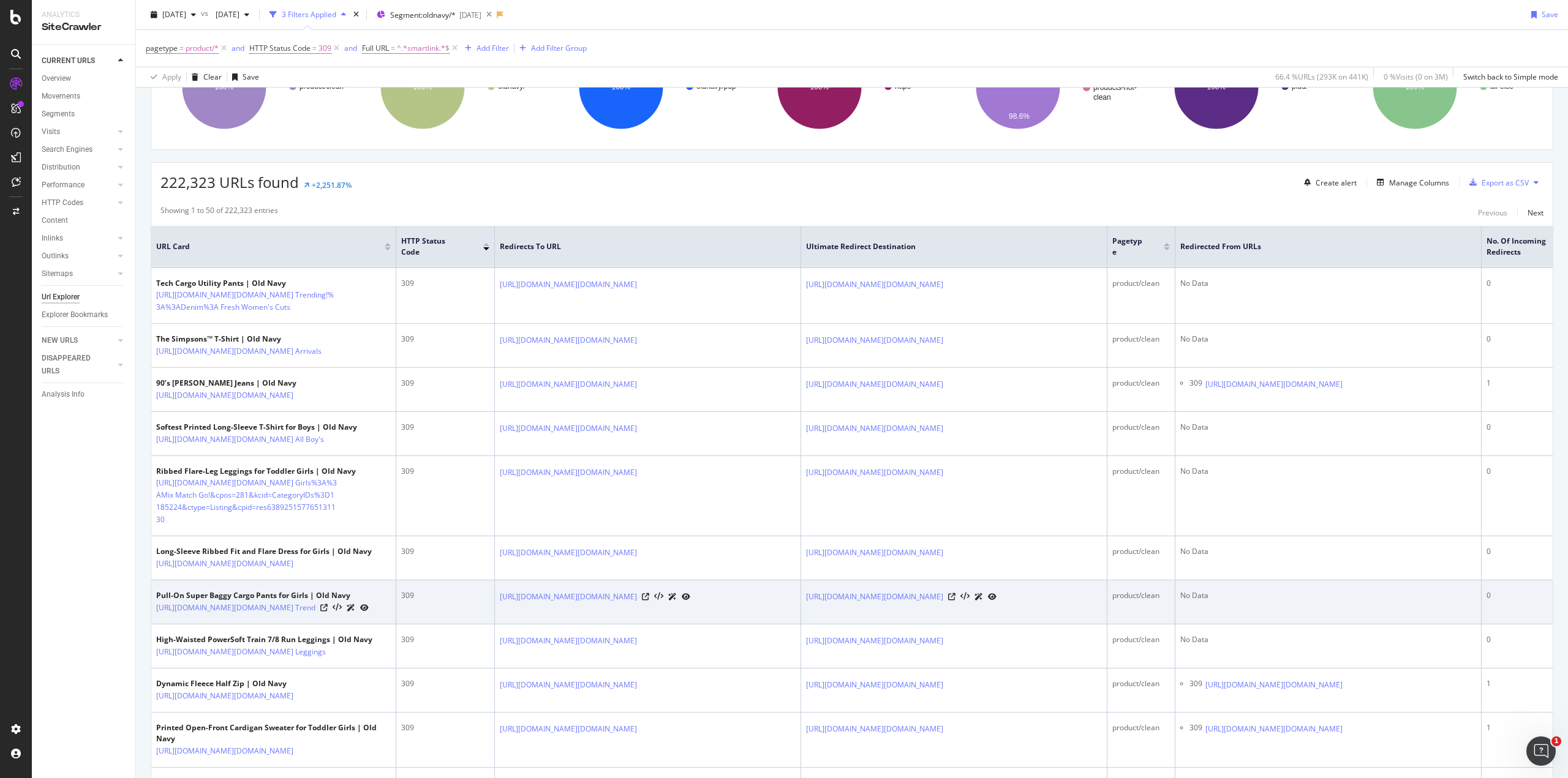
scroll to position [163, 0]
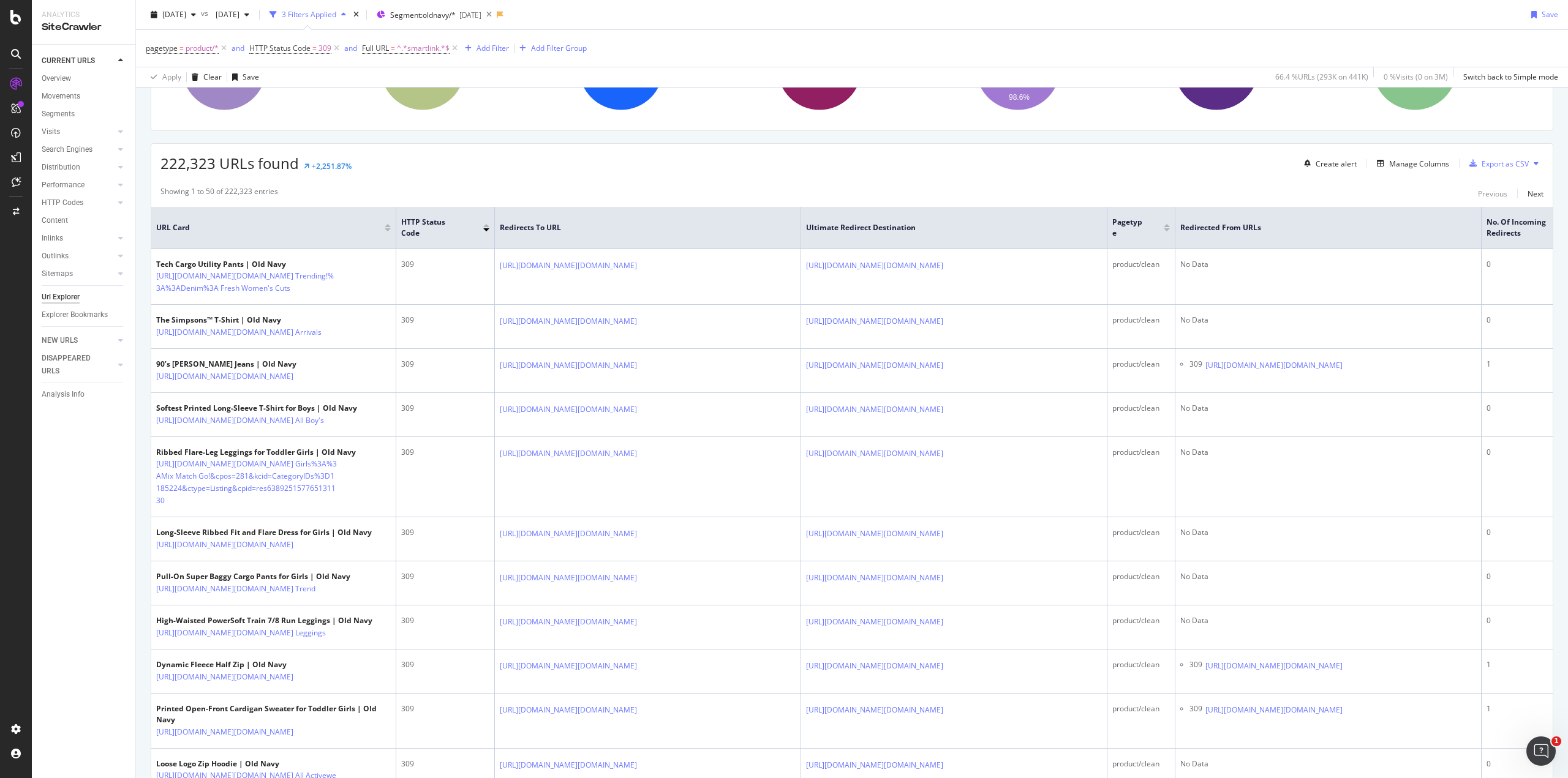
drag, startPoint x: 282, startPoint y: 420, endPoint x: 65, endPoint y: 450, distance: 219.1
click at [65, 450] on div "CURRENT URLS Overview Movements Segments Visits Analysis Orphan URLs Search Eng…" at bounding box center [84, 411] width 104 height 734
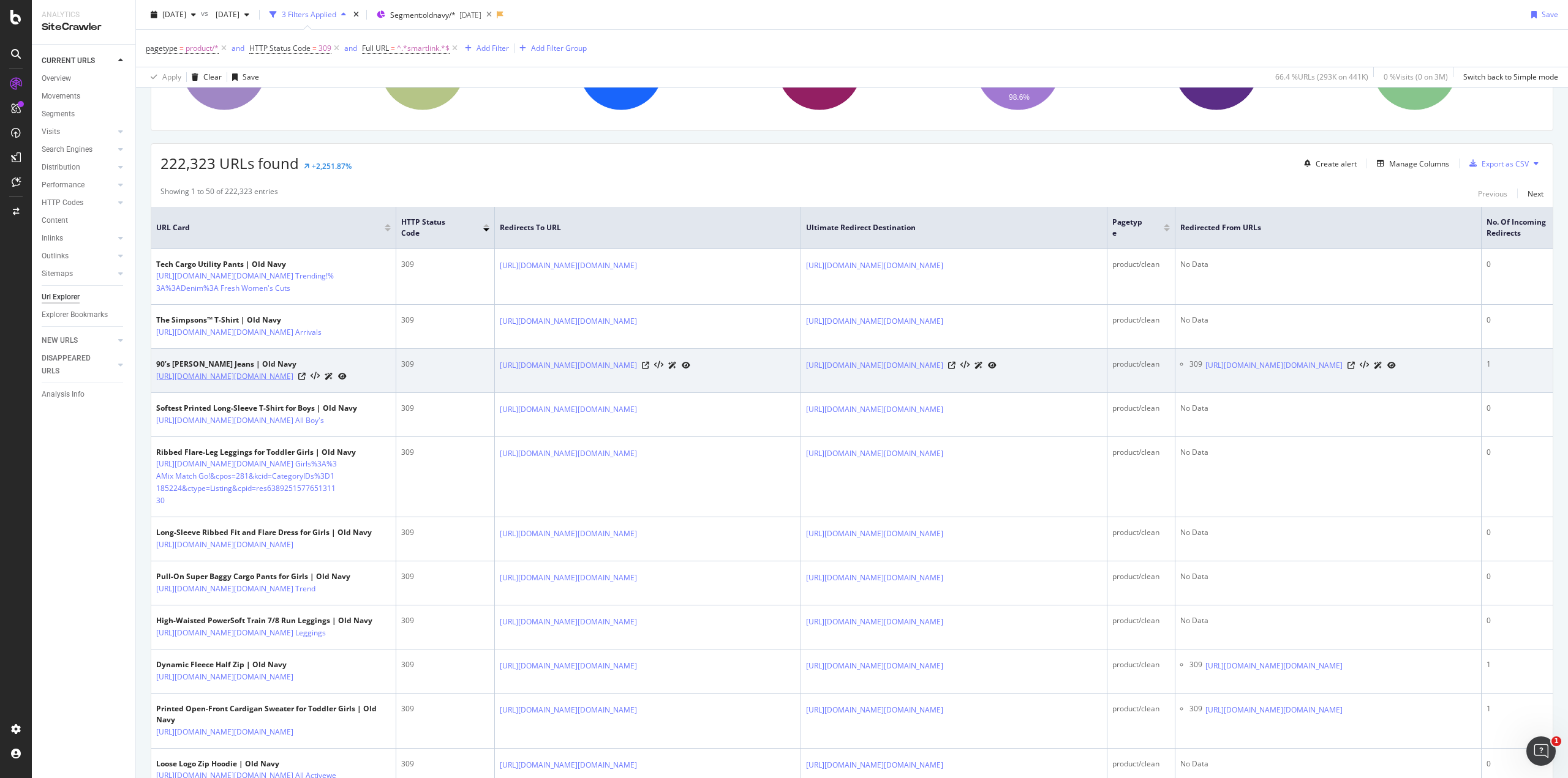
drag, startPoint x: 299, startPoint y: 398, endPoint x: 329, endPoint y: 431, distance: 44.6
click at [329, 383] on div "90’s Baggy Carpenter Jeans | Old Navy https://oldnavy.gap.com/browse/product.do…" at bounding box center [251, 371] width 190 height 24
copy div "90’s Baggy Carpenter Jeans | Old Navy https://oldnavy.gap.com/browse/product.do…"
drag, startPoint x: 498, startPoint y: 394, endPoint x: 571, endPoint y: 428, distance: 80.5
click at [571, 393] on td "https://oldnavy.gap.com/browse/product.do?pid=788029002&cid=3036279&nav=smartli…" at bounding box center [647, 371] width 306 height 44
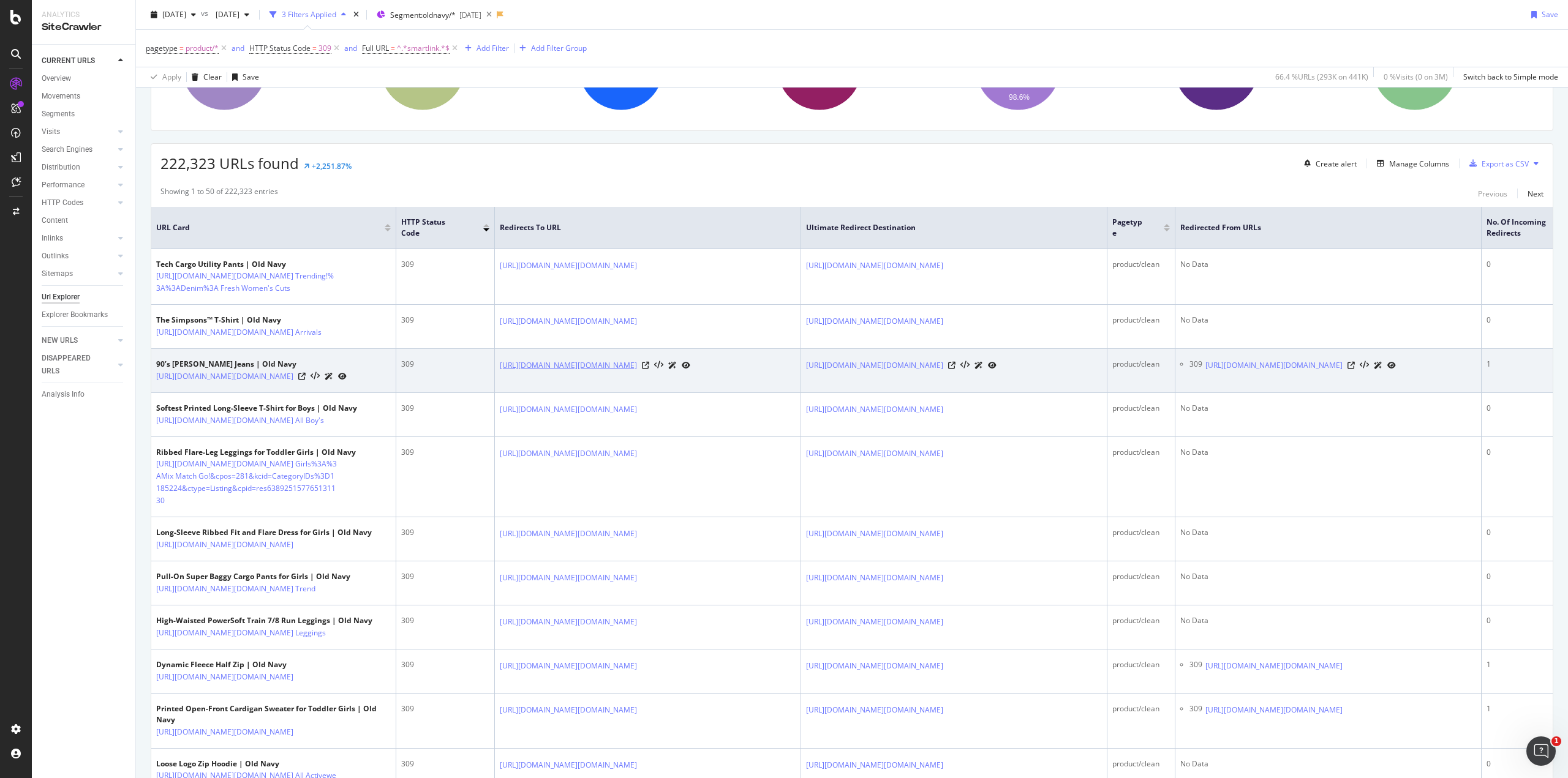
copy link "https://oldnavy.gap.com/browse/product.do?pid=788029002&cid=3036279&nav=smartli…"
drag, startPoint x: 806, startPoint y: 391, endPoint x: 878, endPoint y: 426, distance: 80.1
click at [878, 393] on td "https://oldnavy.gap.com/browse/product.do?pid=788029002&cid=3036279&nav=smartli…" at bounding box center [953, 371] width 306 height 44
copy link "https://oldnavy.gap.com/browse/product.do?pid=788029002&cid=3036279&nav=smartli…"
drag, startPoint x: 1203, startPoint y: 392, endPoint x: 1330, endPoint y: 425, distance: 131.2
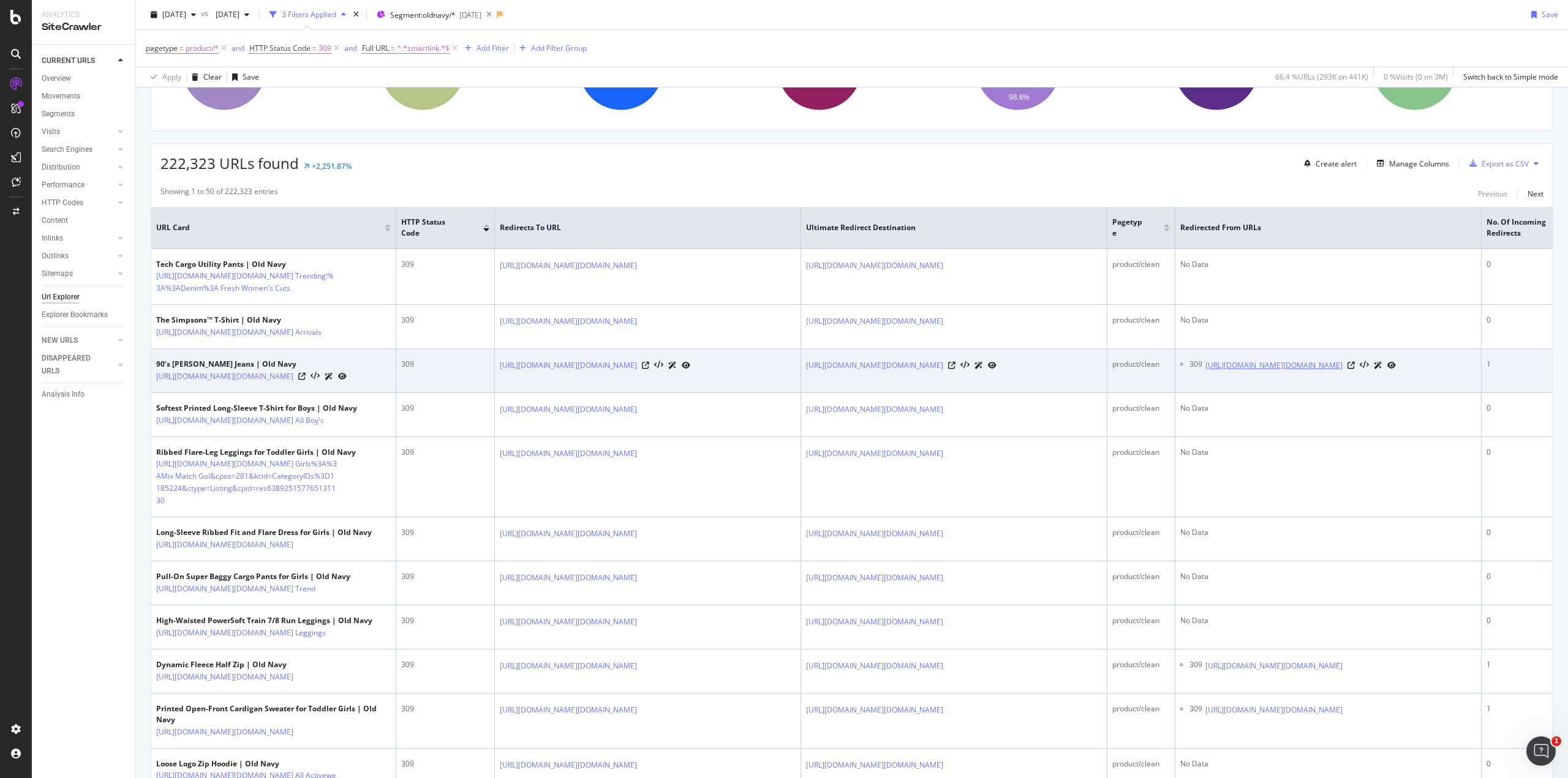
click at [1332, 371] on div "309 https://oldnavy.gap.com/browse/product.do?pid=788029002&cid=3036279&nav=sma…" at bounding box center [1332, 365] width 287 height 13
drag, startPoint x: 1200, startPoint y: 396, endPoint x: 1338, endPoint y: 424, distance: 140.8
click at [1338, 371] on div "309 https://oldnavy.gap.com/browse/product.do?pid=788029002&cid=3036279&nav=sma…" at bounding box center [1332, 365] width 287 height 13
copy div "https://oldnavy.gap.com/browse/product.do?pid=788029002&cid=3036279&nav=smartli…"
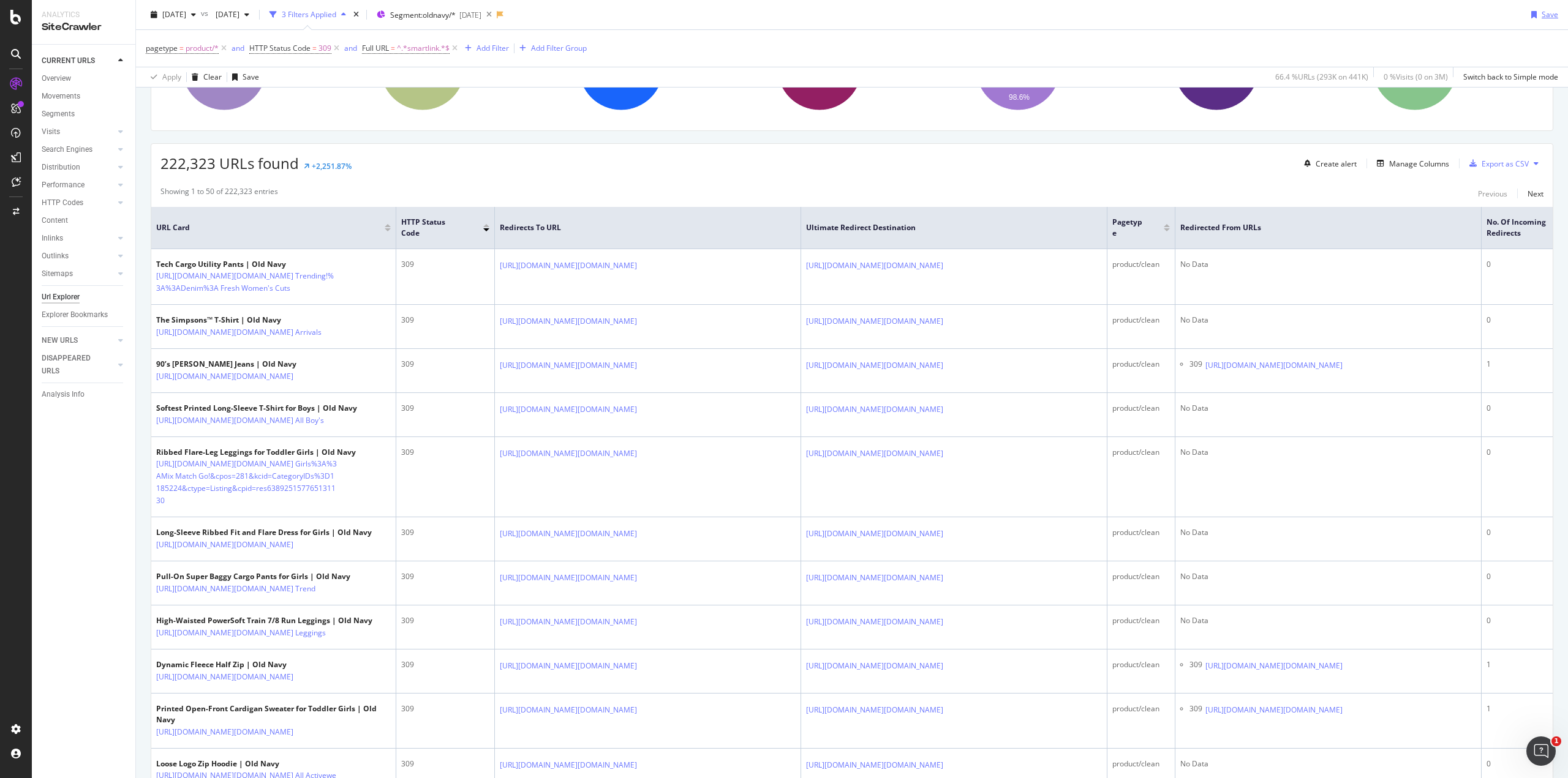
click at [1541, 16] on div "Save" at bounding box center [1550, 14] width 16 height 10
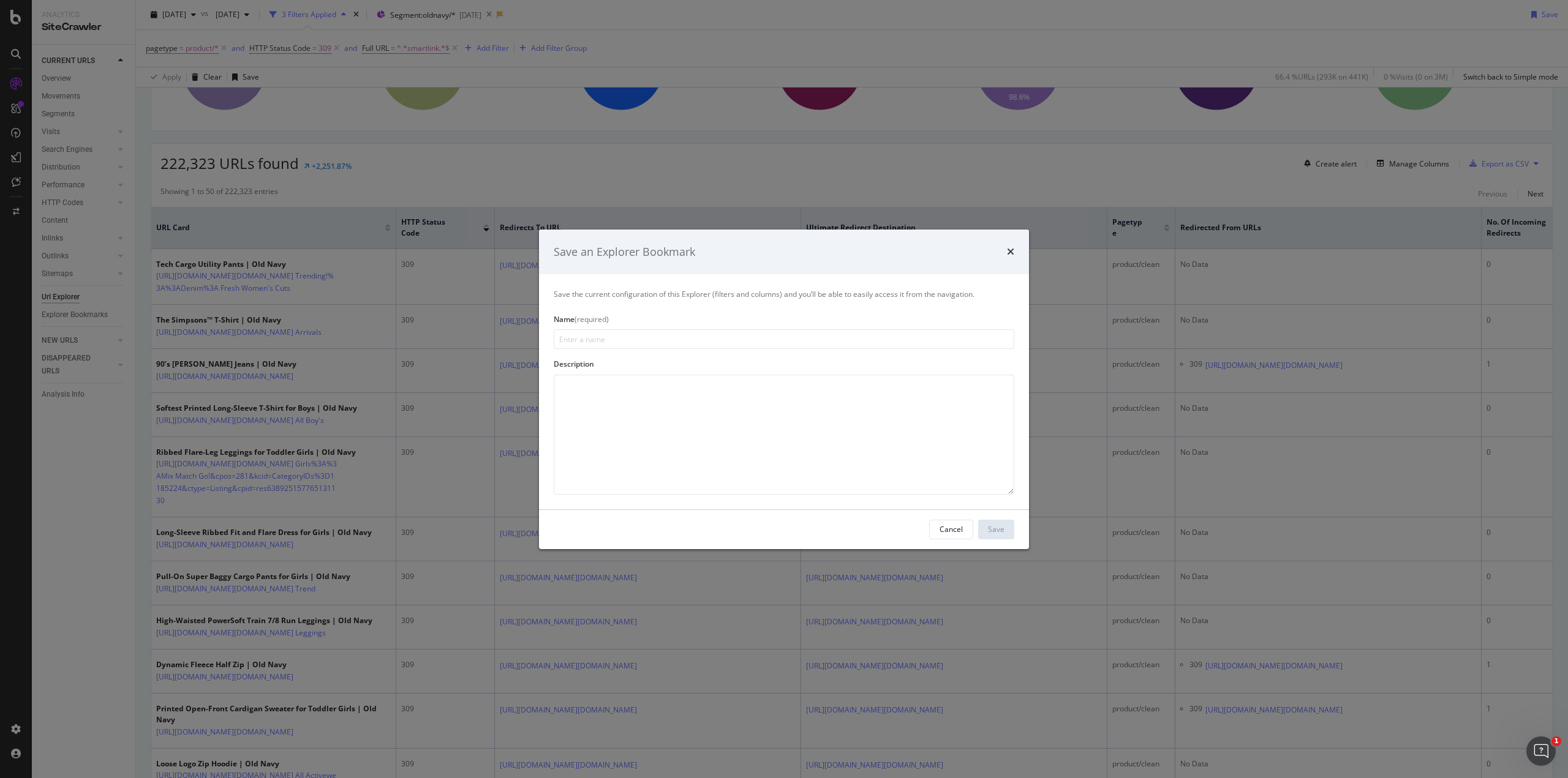
click at [684, 343] on input "modal" at bounding box center [784, 339] width 461 height 20
type input "Analysis 2025-09 | ON redirects"
click at [731, 403] on textarea "modal" at bounding box center [784, 435] width 461 height 120
click at [994, 526] on div "Save" at bounding box center [996, 529] width 16 height 10
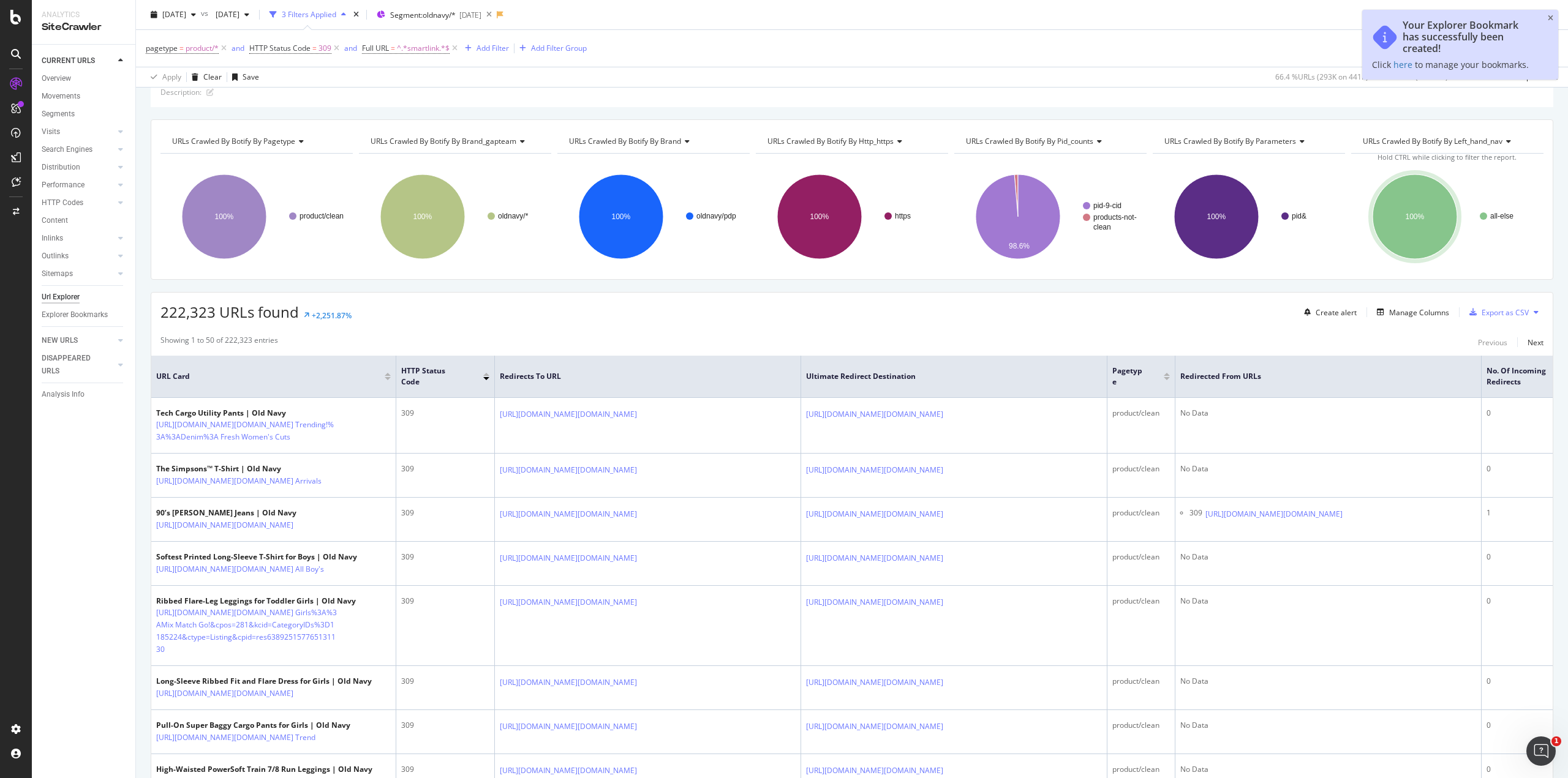
scroll to position [1, 0]
